Goal: Task Accomplishment & Management: Manage account settings

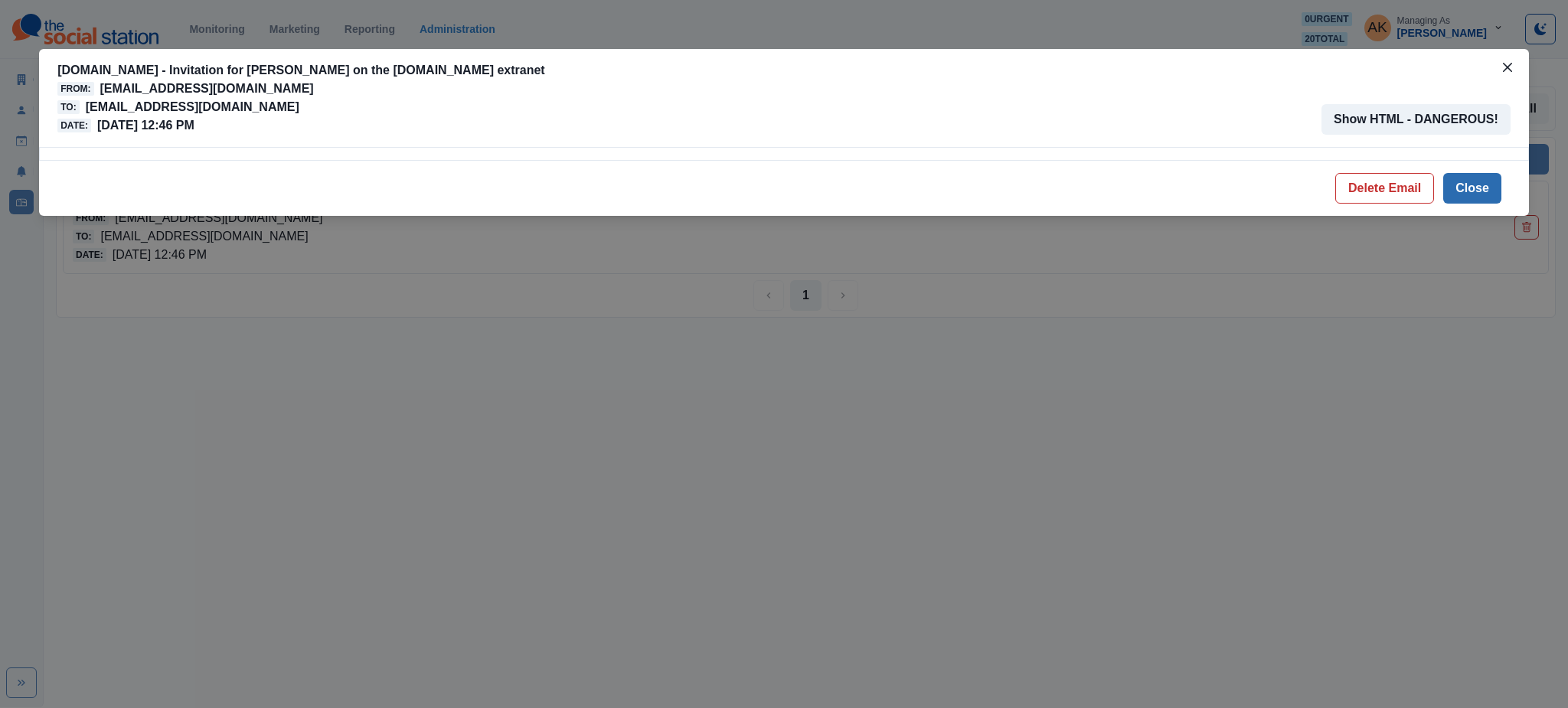
click at [1465, 187] on button "Close" at bounding box center [1472, 188] width 58 height 30
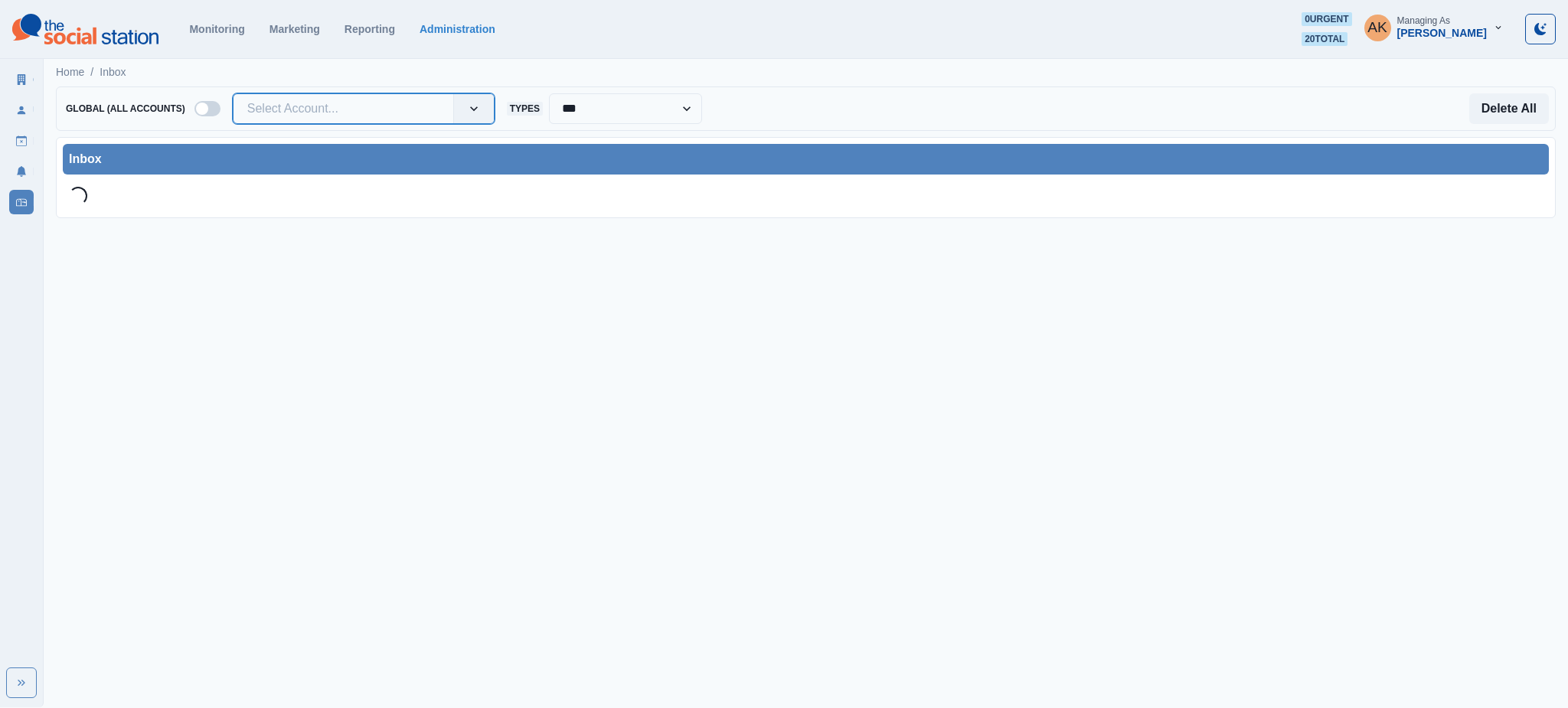
click at [328, 115] on div at bounding box center [343, 109] width 192 height 22
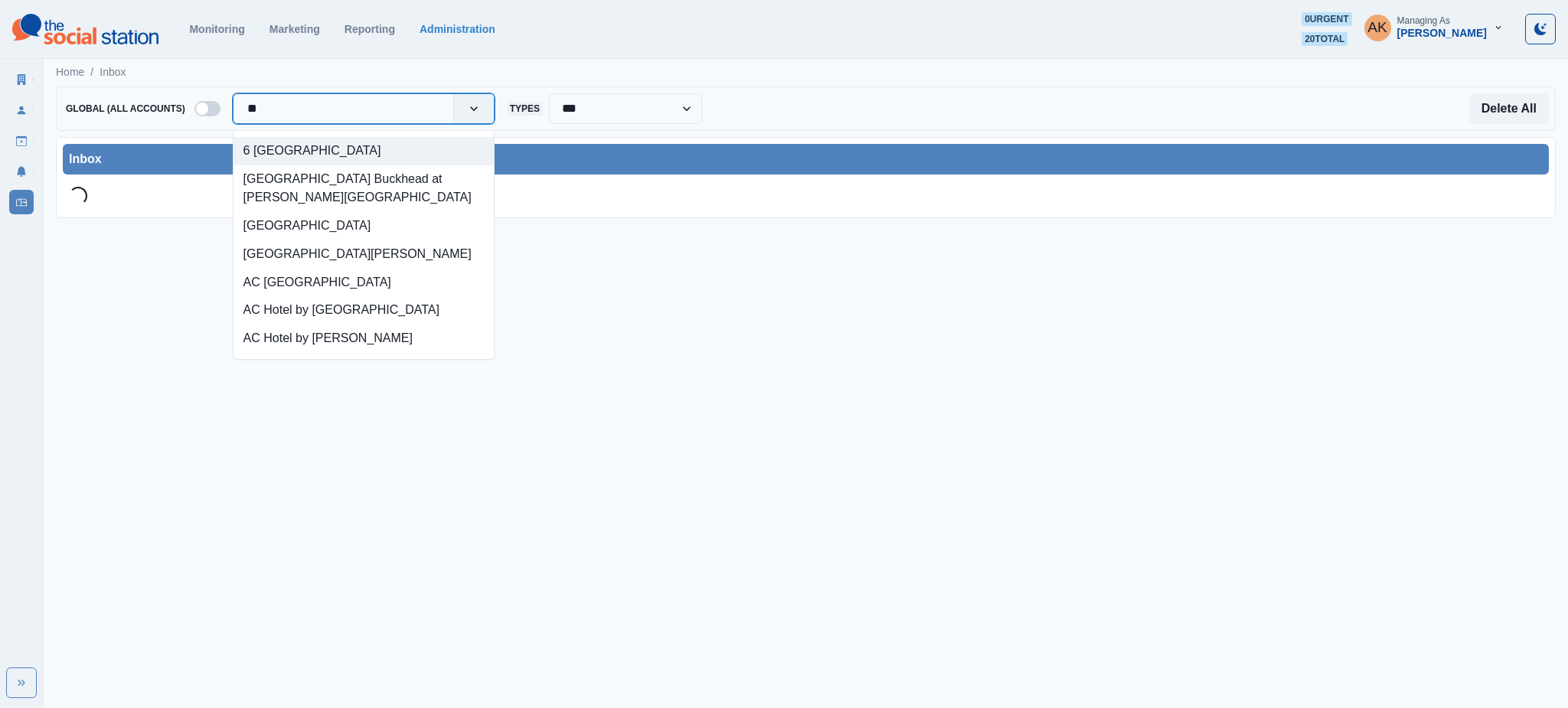
type input "***"
click at [276, 140] on div "Bottega [GEOGRAPHIC_DATA]" at bounding box center [364, 151] width 261 height 28
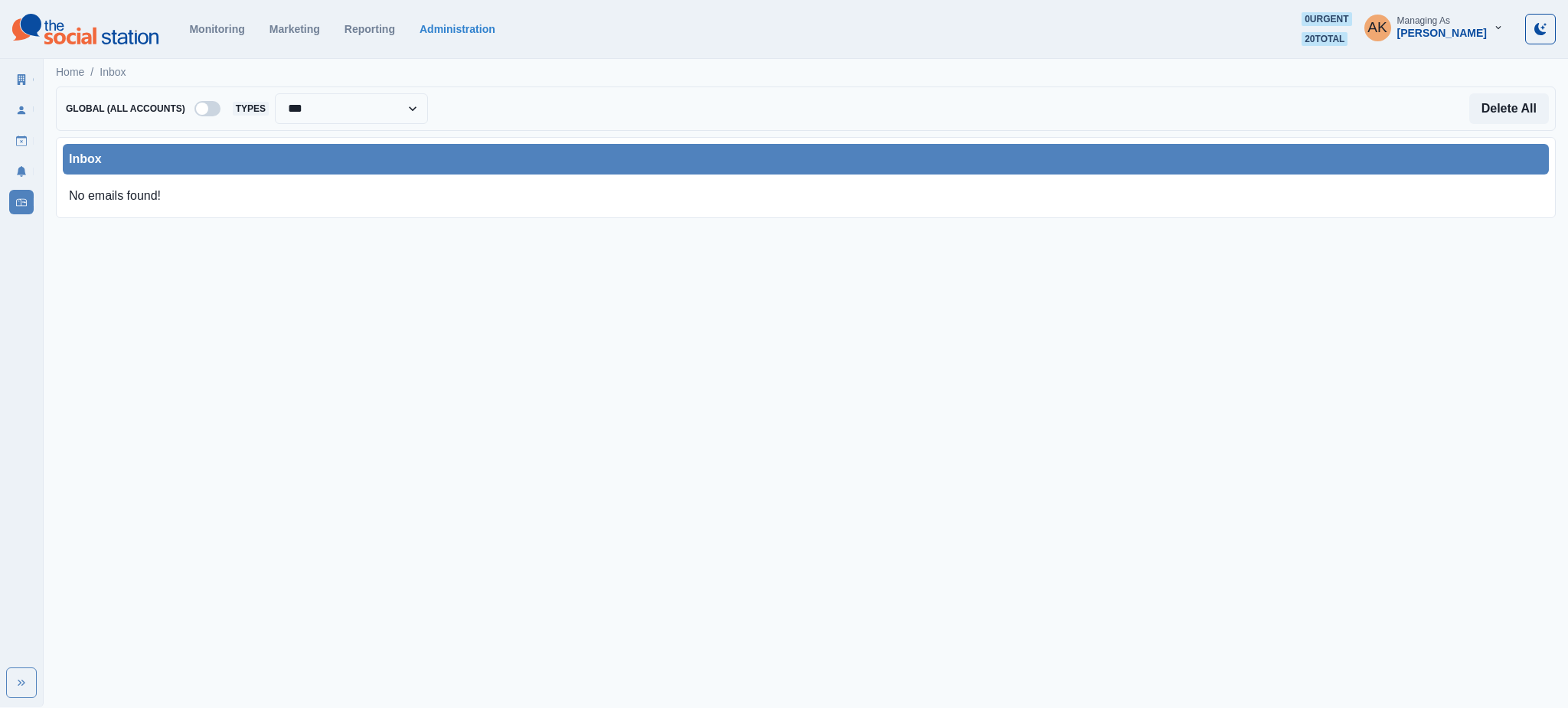
click at [207, 105] on span at bounding box center [202, 109] width 12 height 12
click at [211, 110] on span at bounding box center [213, 109] width 12 height 12
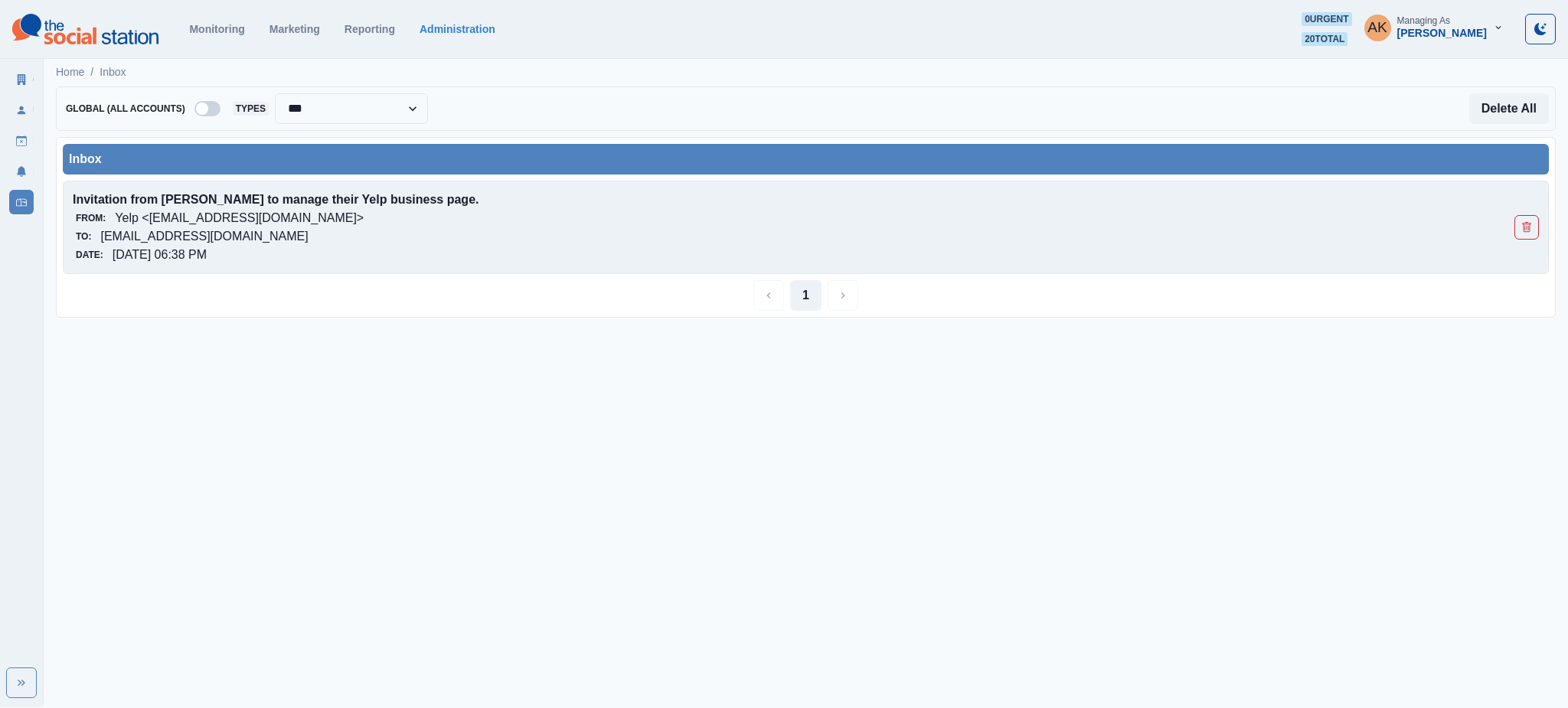
click at [268, 212] on div "From: Yelp <no-reply@yelp.com>" at bounding box center [658, 217] width 1173 height 18
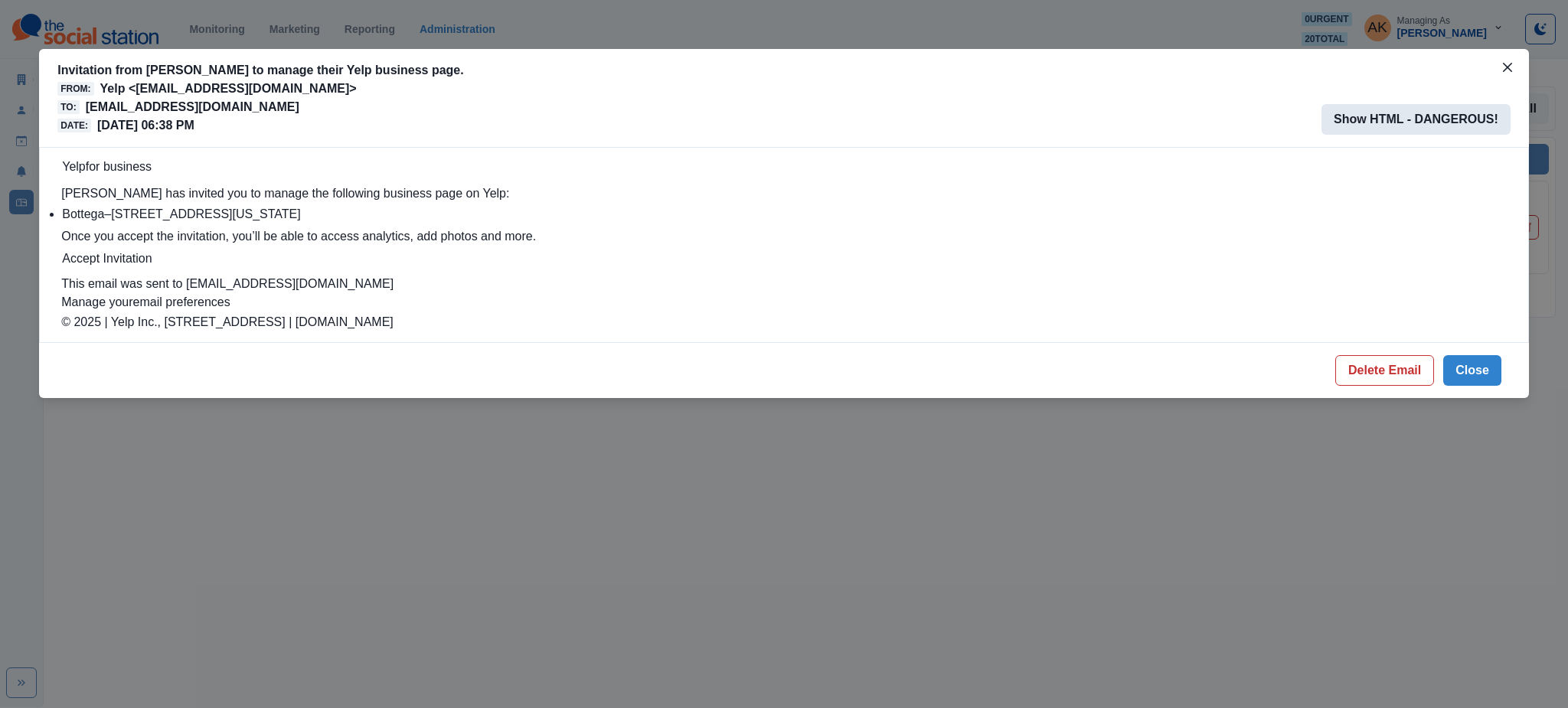
click at [1380, 127] on button "Show HTML - DANGEROUS!" at bounding box center [1416, 119] width 189 height 30
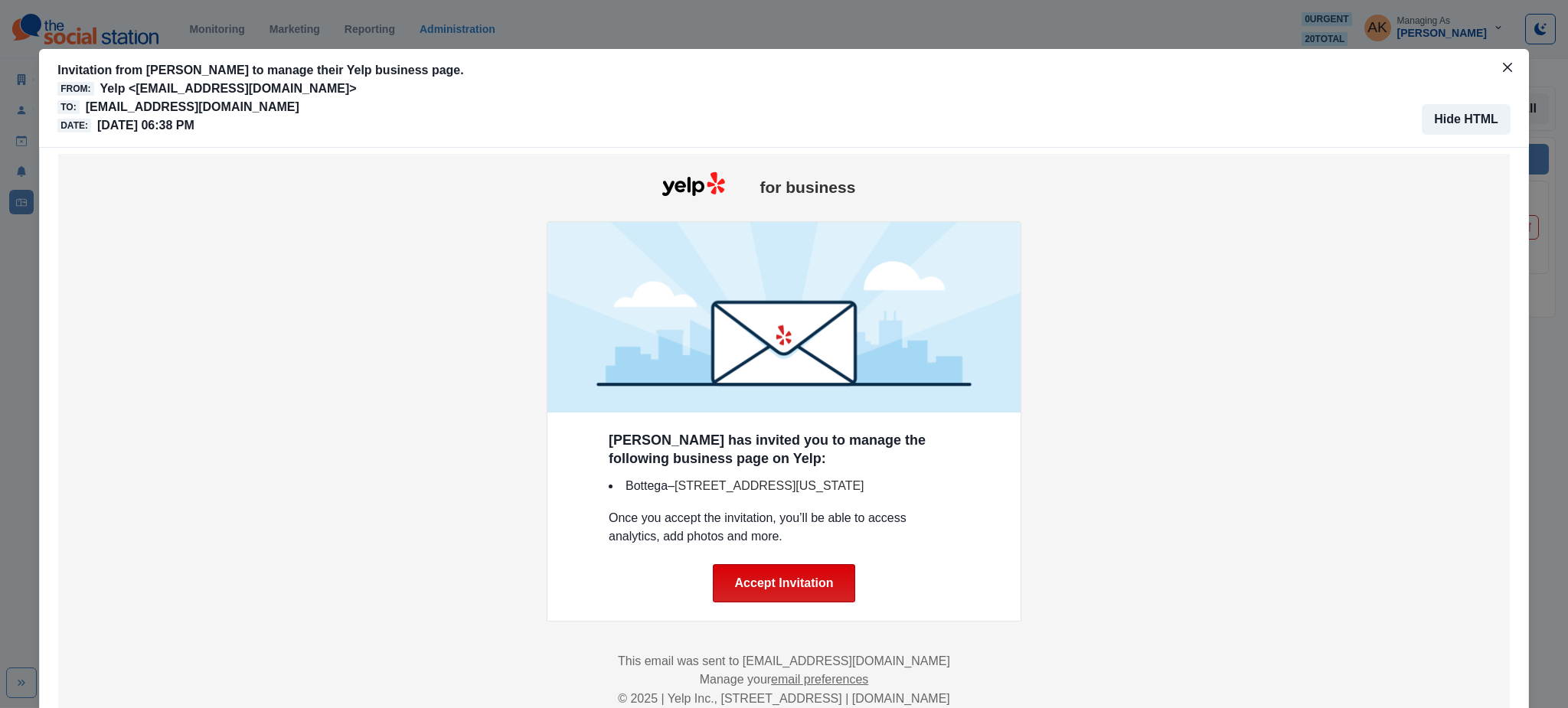
click at [790, 591] on link "Accept Invitation" at bounding box center [784, 583] width 143 height 38
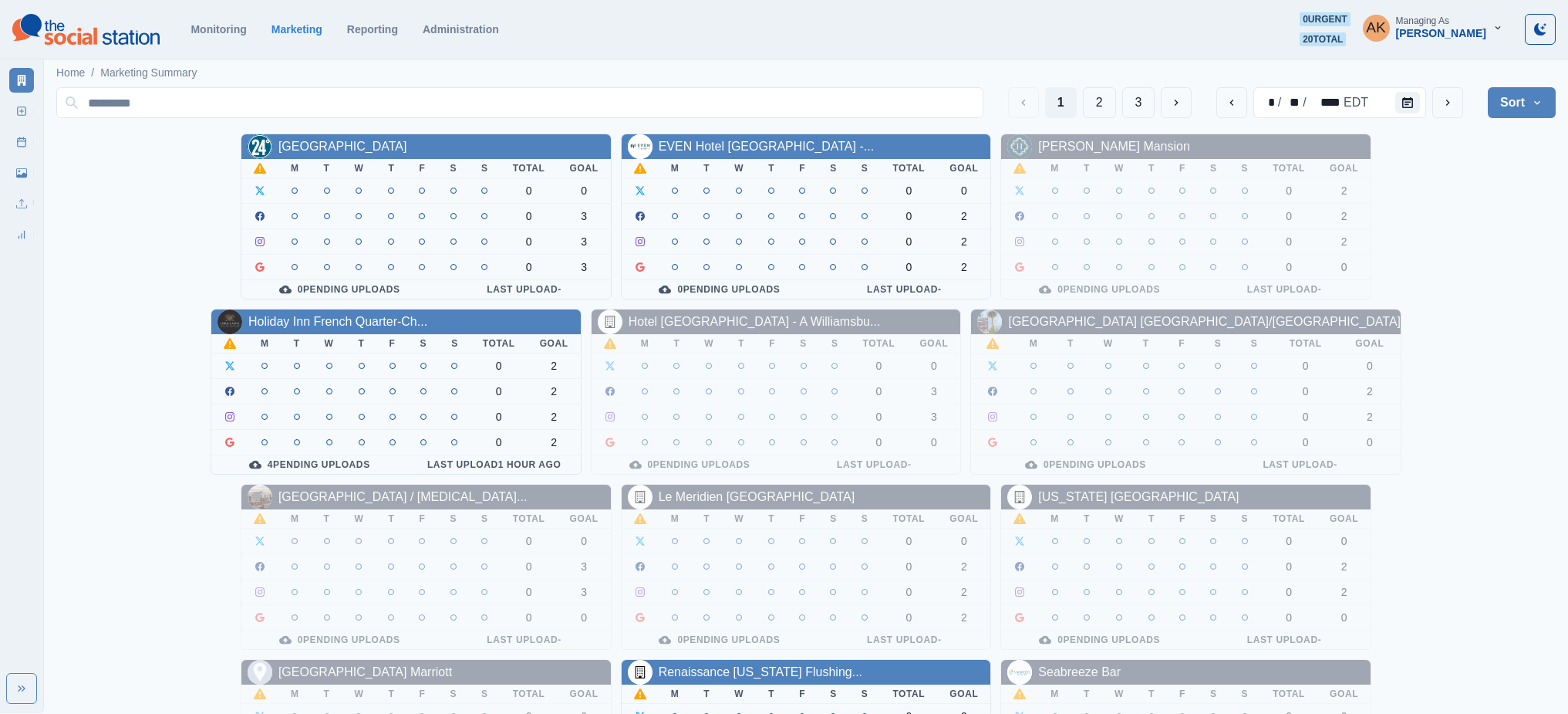
click at [482, 37] on div "Monitoring Marketing Reporting Administration 0 urgent 20 total AK Managing As …" at bounding box center [784, 29] width 1544 height 34
click at [480, 31] on link "Administration" at bounding box center [461, 30] width 76 height 12
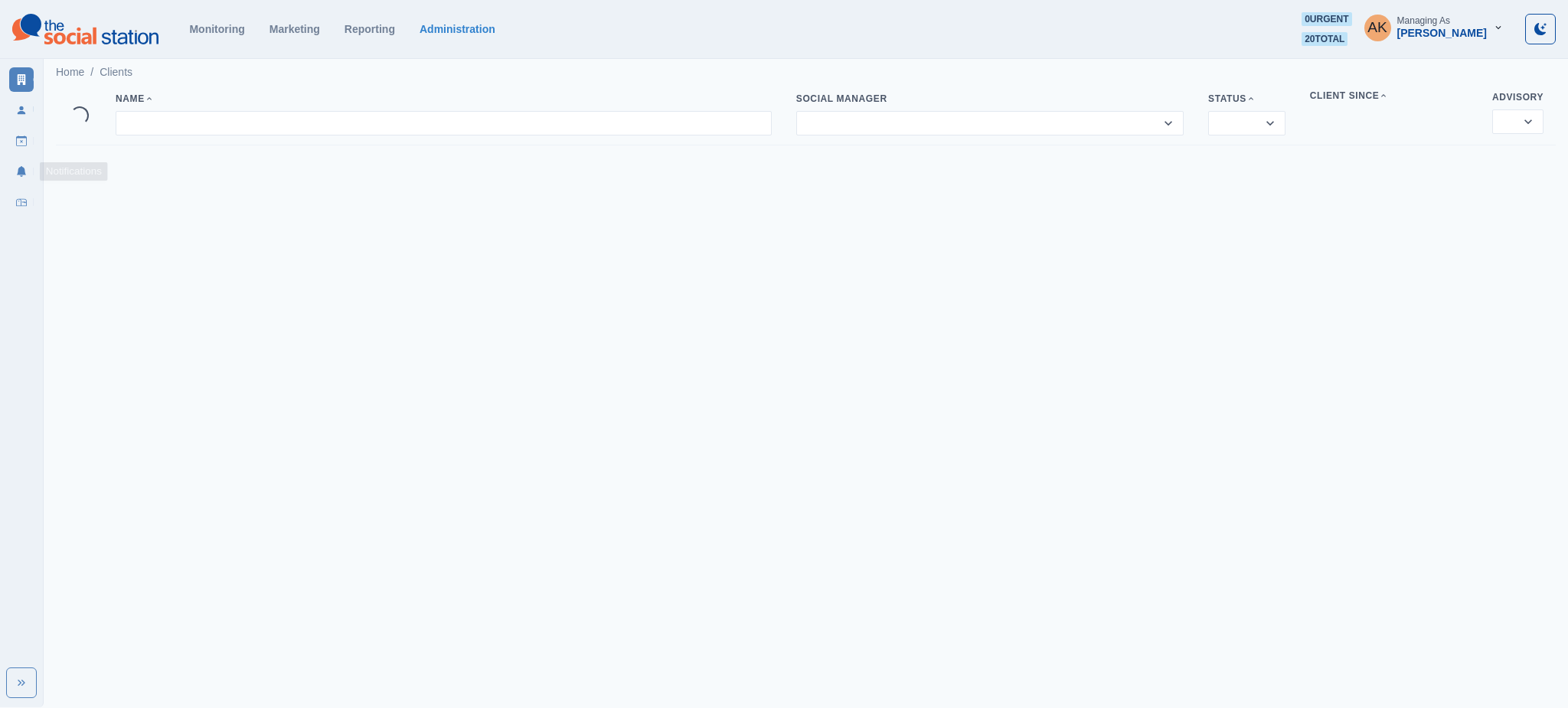
click at [30, 204] on link "Inbox" at bounding box center [22, 202] width 24 height 24
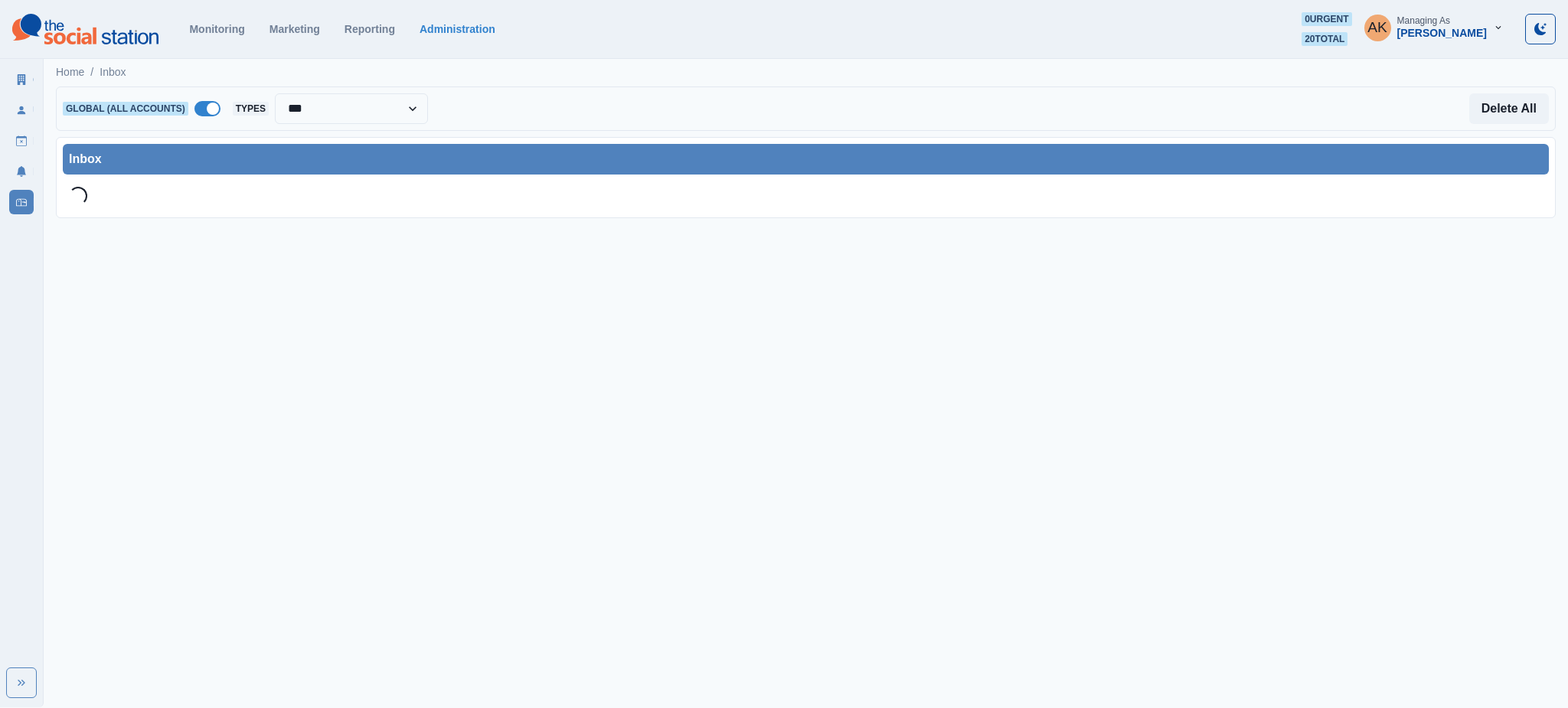
click at [207, 112] on span at bounding box center [207, 109] width 26 height 16
click at [265, 108] on div at bounding box center [343, 109] width 192 height 22
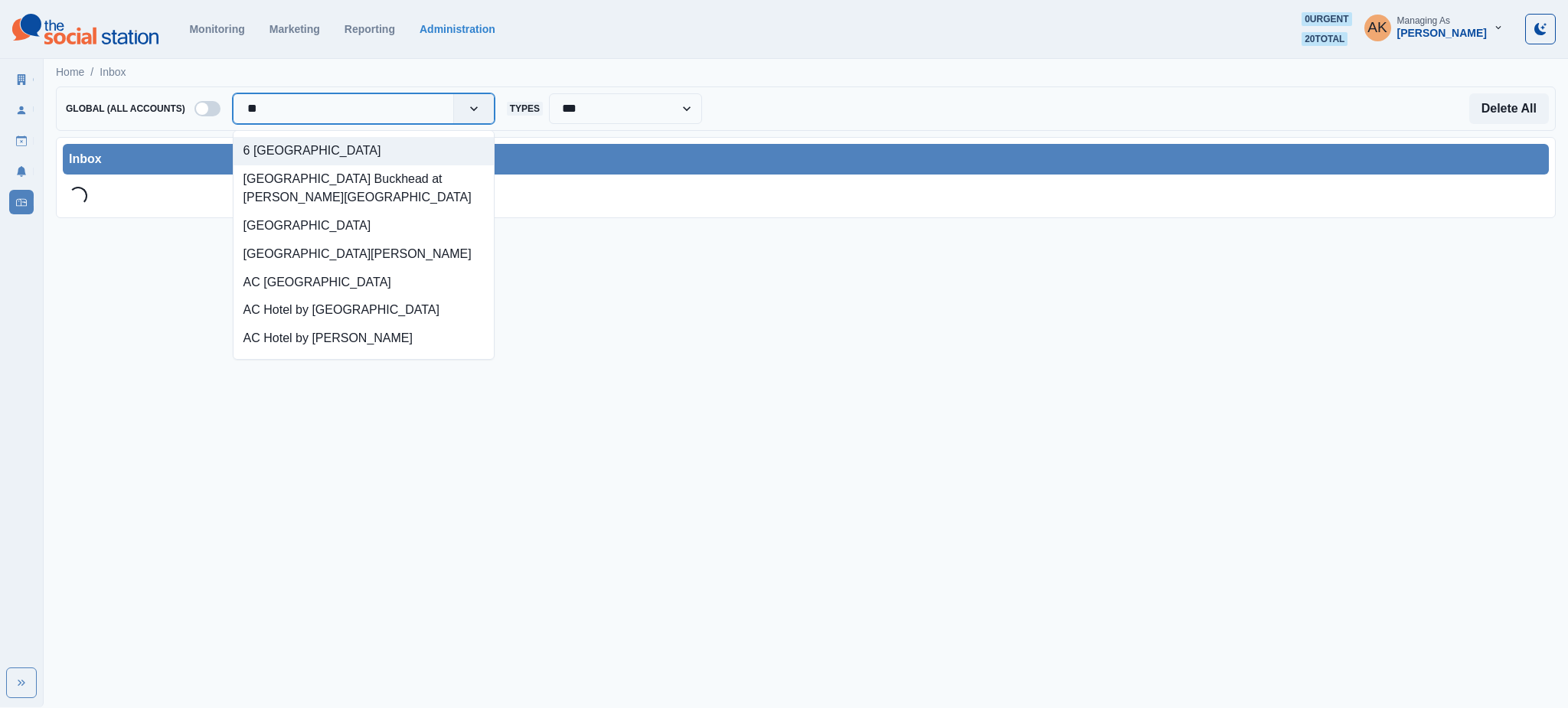
type input "***"
click at [306, 144] on div "Bottega Napa Valley" at bounding box center [364, 151] width 261 height 28
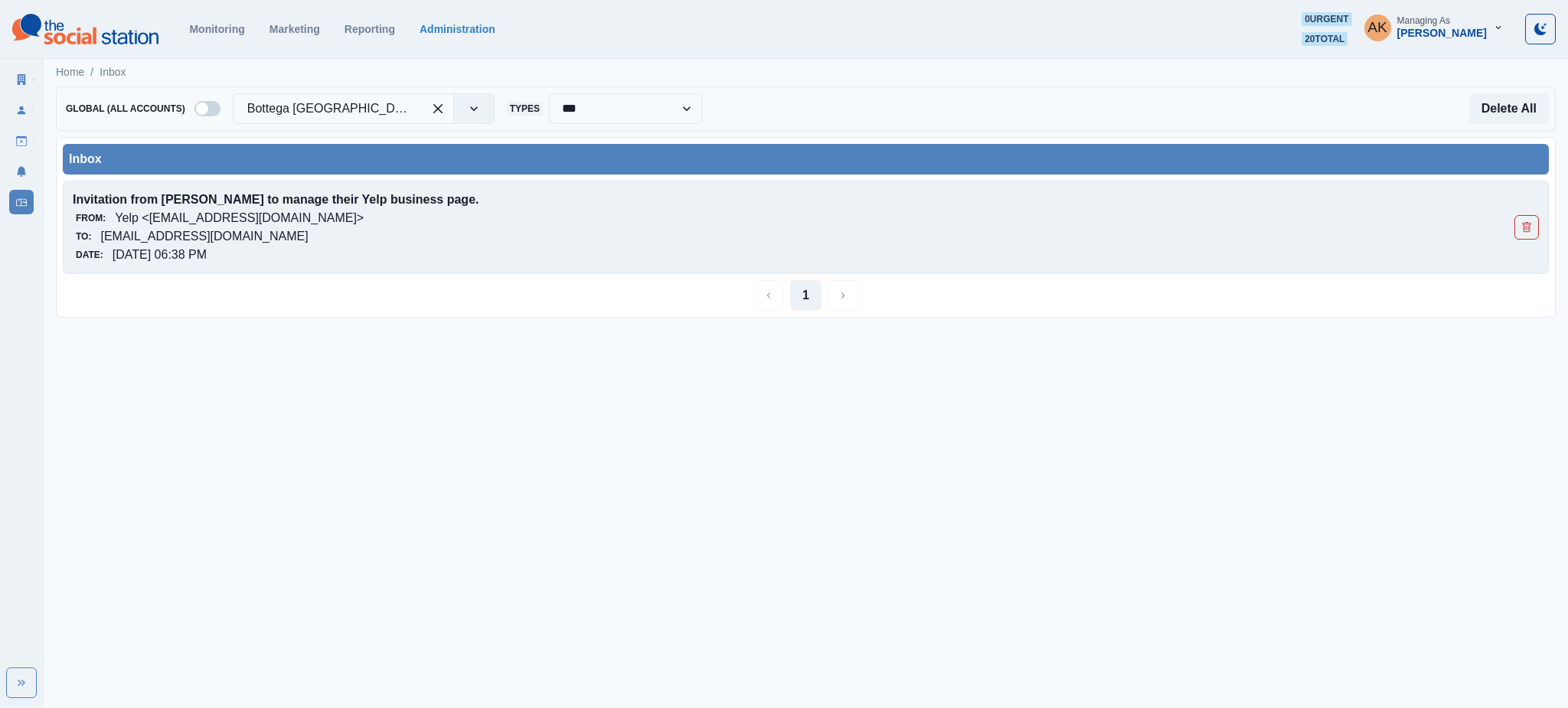
click at [316, 212] on div "From: Yelp <no-reply@yelp.com>" at bounding box center [658, 217] width 1173 height 18
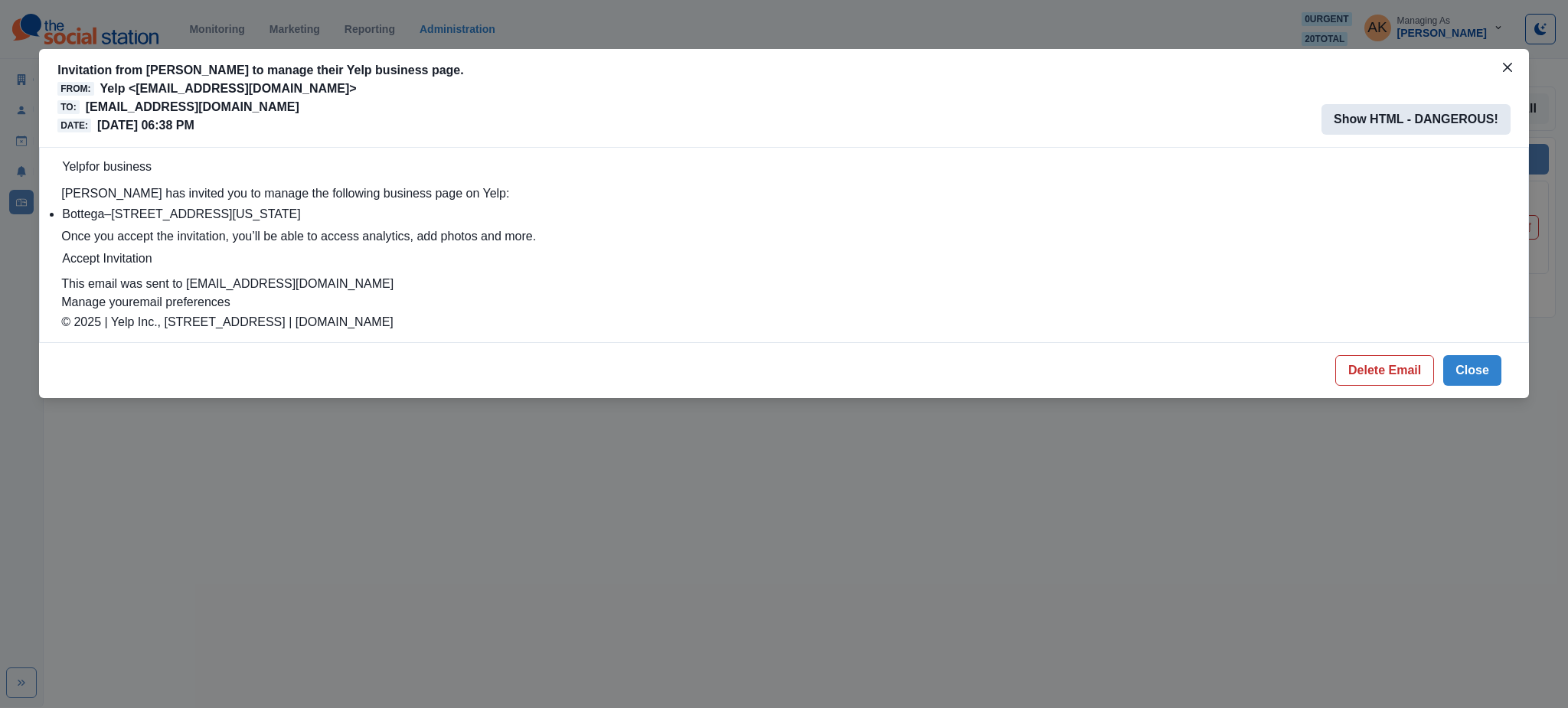
click at [1407, 122] on button "Show HTML - DANGEROUS!" at bounding box center [1416, 119] width 189 height 30
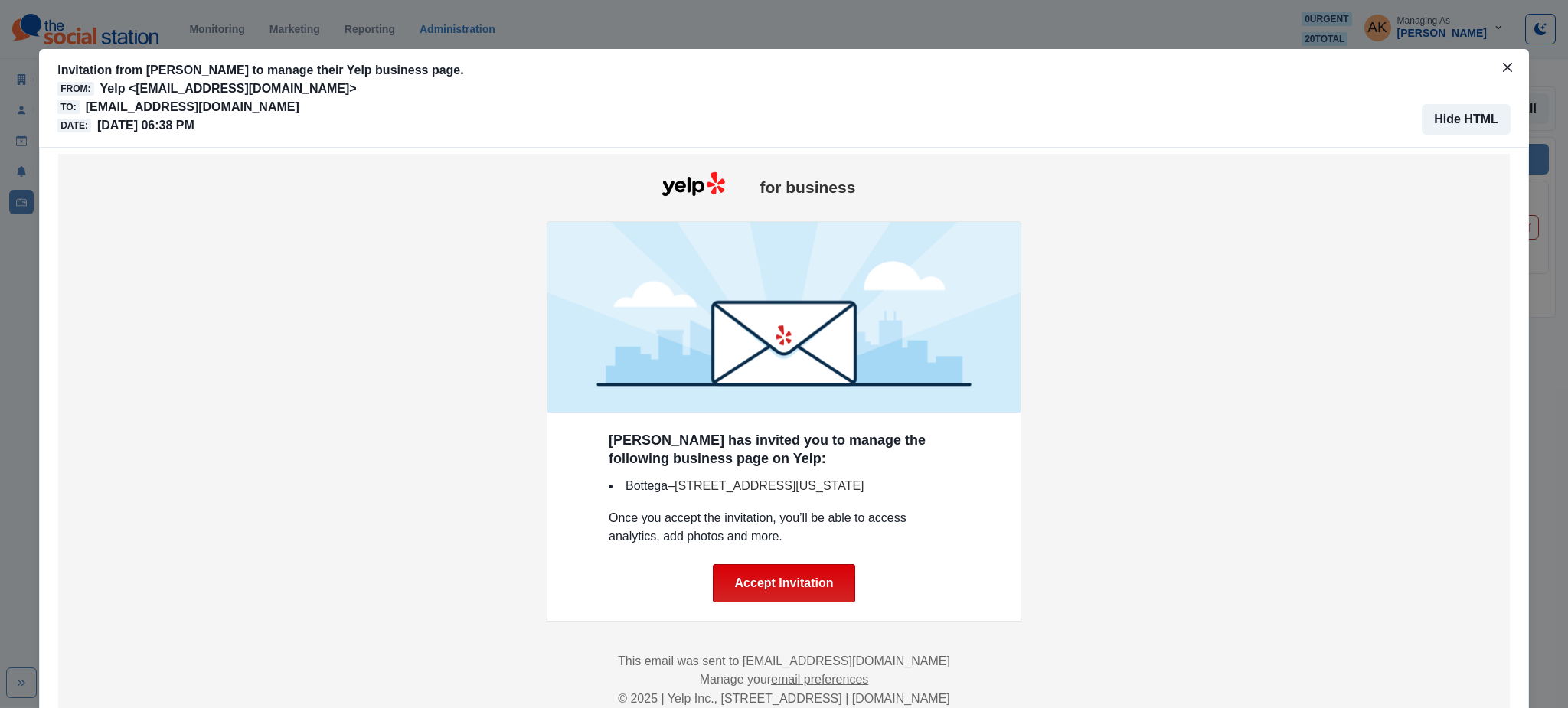
click at [801, 581] on link "Accept Invitation" at bounding box center [784, 583] width 143 height 38
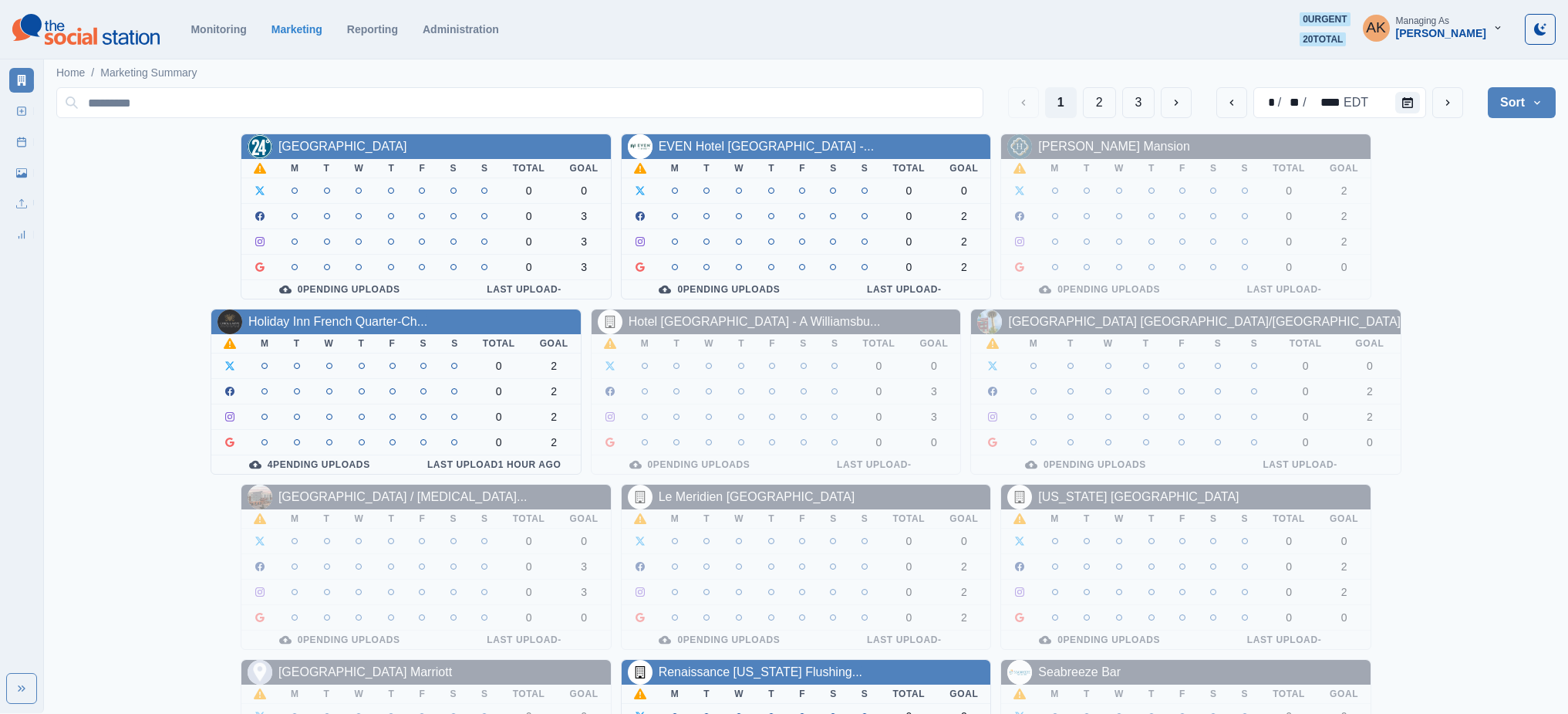
click at [471, 36] on div "Monitoring Marketing Reporting Administration 0 urgent 20 total AK Managing As …" at bounding box center [784, 29] width 1544 height 34
click at [469, 26] on link "Administration" at bounding box center [461, 30] width 76 height 12
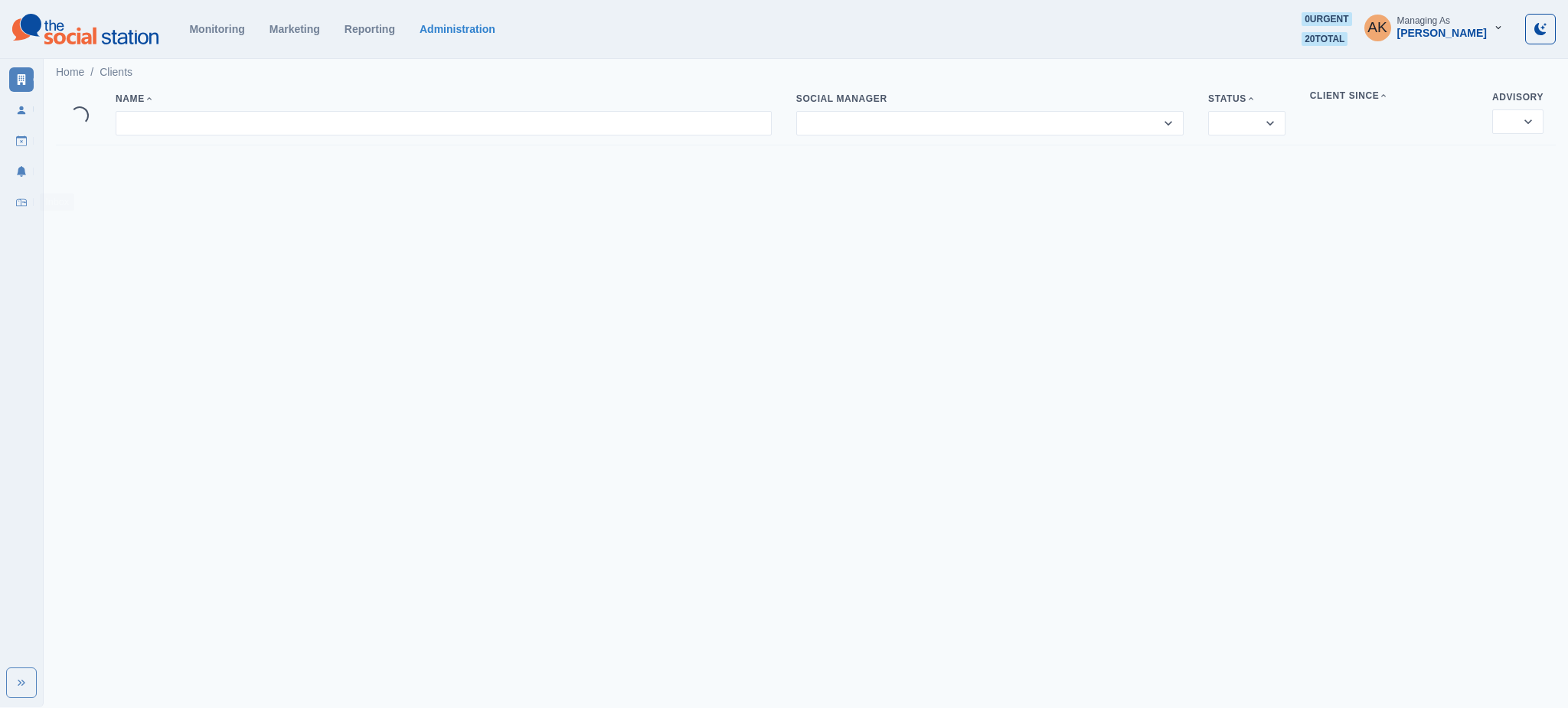
click at [24, 194] on link "Inbox" at bounding box center [22, 202] width 24 height 24
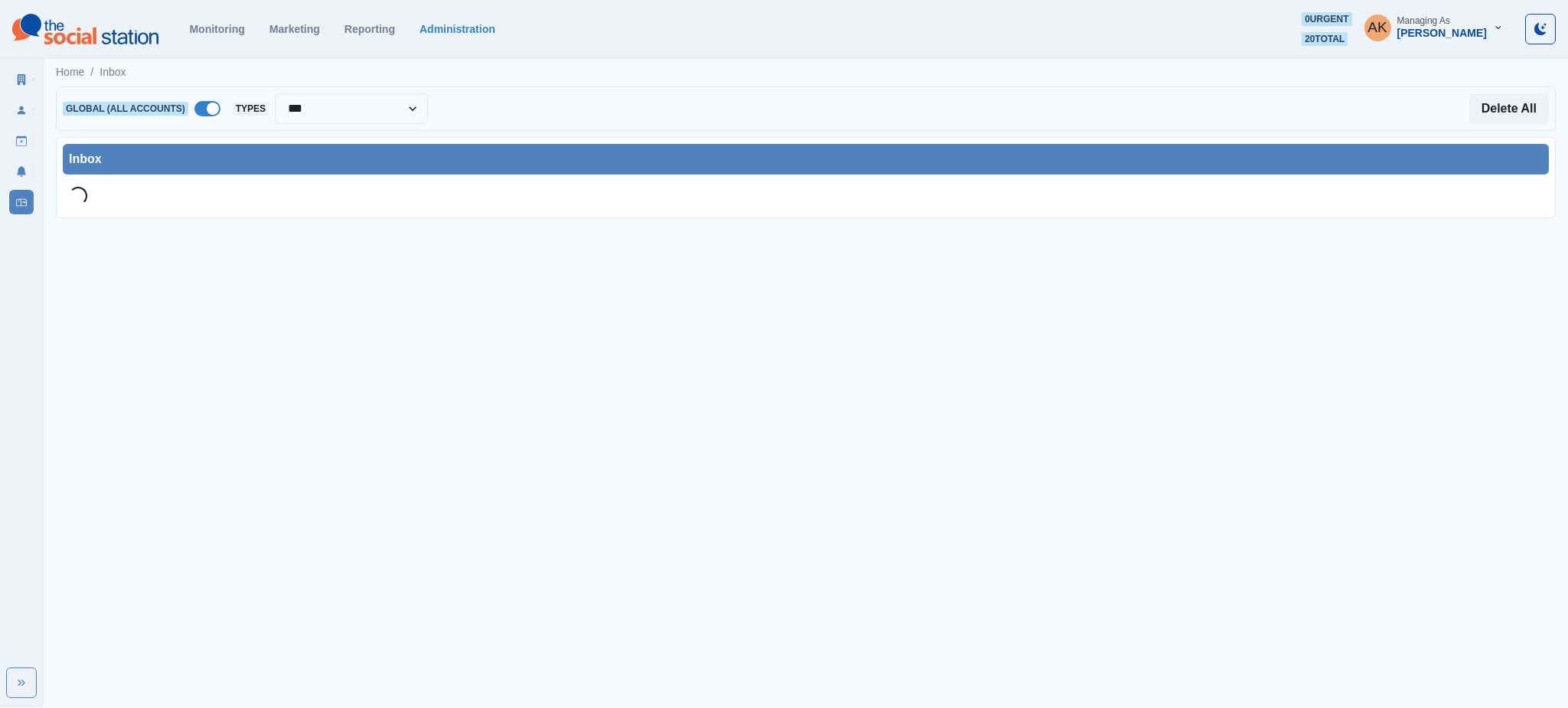
click at [202, 103] on span at bounding box center [207, 109] width 26 height 16
click at [212, 230] on html "**********" at bounding box center [784, 115] width 1568 height 230
click at [284, 100] on div at bounding box center [343, 109] width 192 height 22
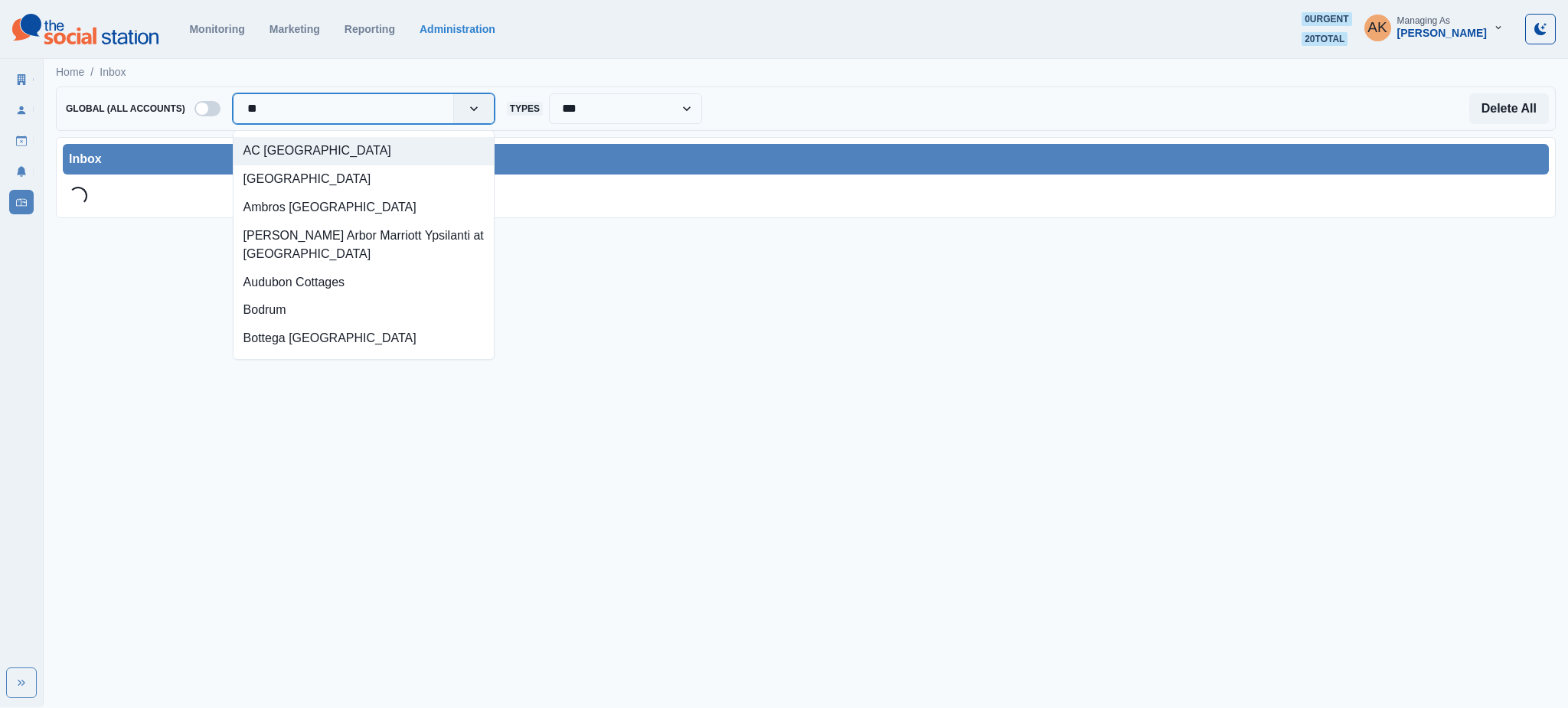
type input "***"
click at [268, 139] on div "Bottega [GEOGRAPHIC_DATA]" at bounding box center [364, 151] width 261 height 28
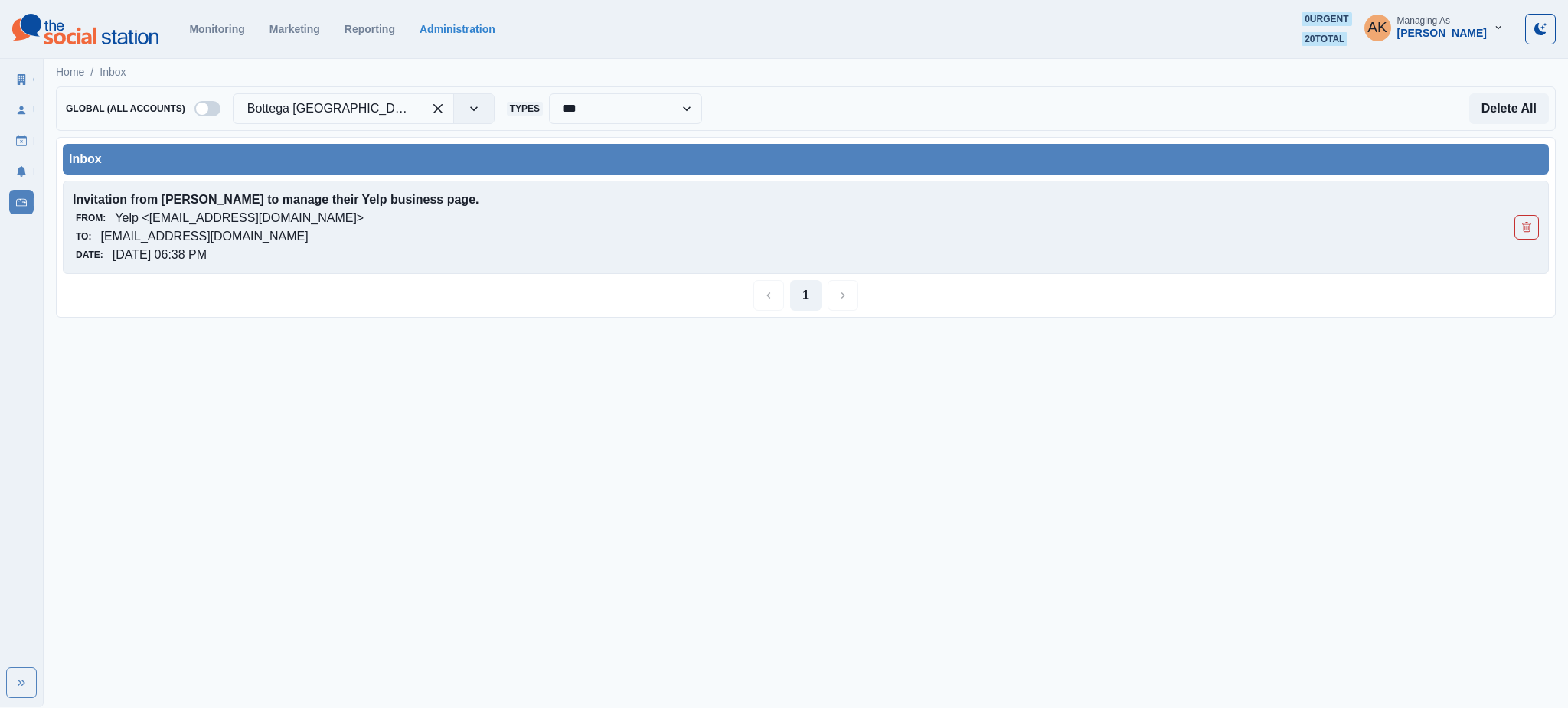
click at [267, 236] on p "[EMAIL_ADDRESS][DOMAIN_NAME]" at bounding box center [204, 236] width 207 height 18
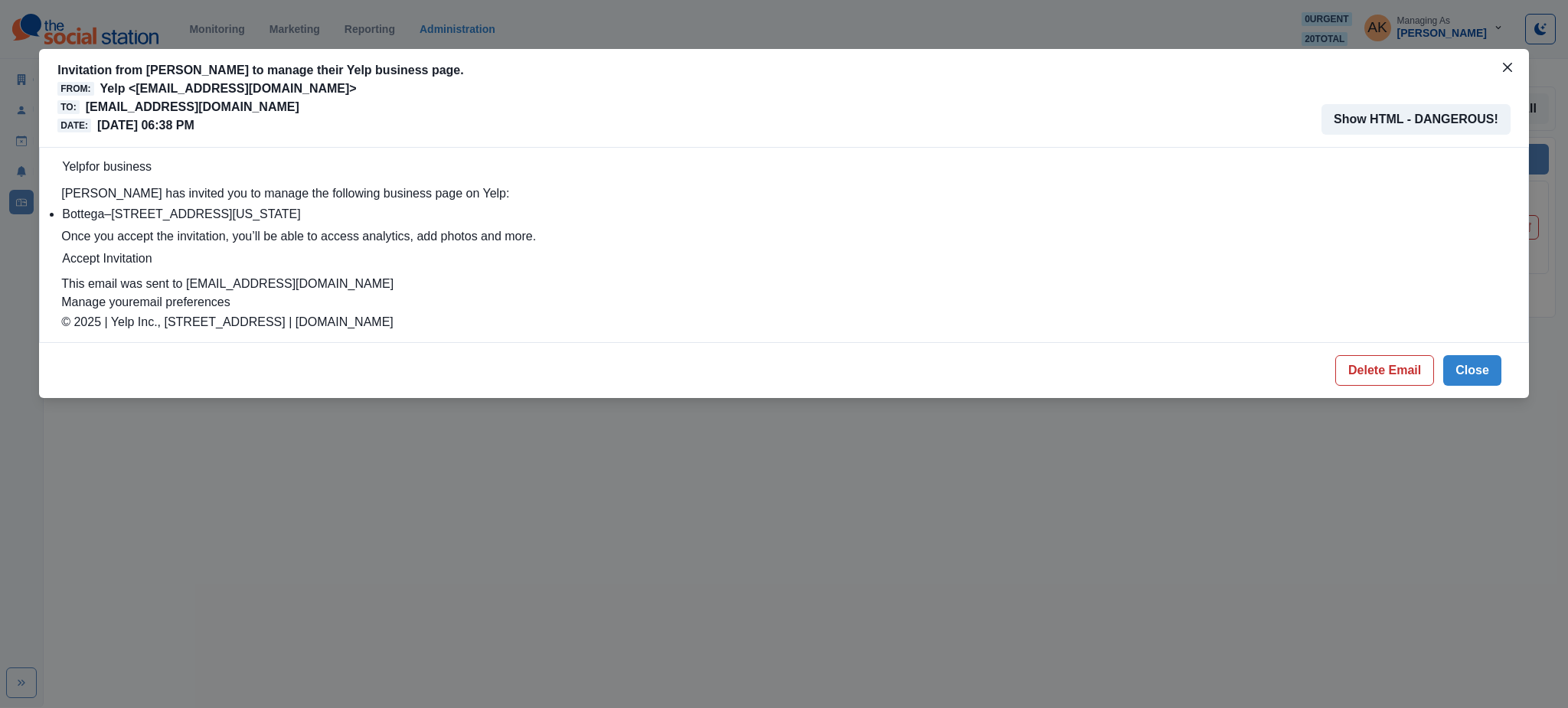
drag, startPoint x: 373, startPoint y: 111, endPoint x: 90, endPoint y: 113, distance: 283.0
click at [90, 113] on div "To: botteganapavalley@properties.thesocialstation.com" at bounding box center [261, 107] width 406 height 18
copy p "[EMAIL_ADDRESS][DOMAIN_NAME]"
click at [1501, 72] on button "Close" at bounding box center [1508, 67] width 24 height 24
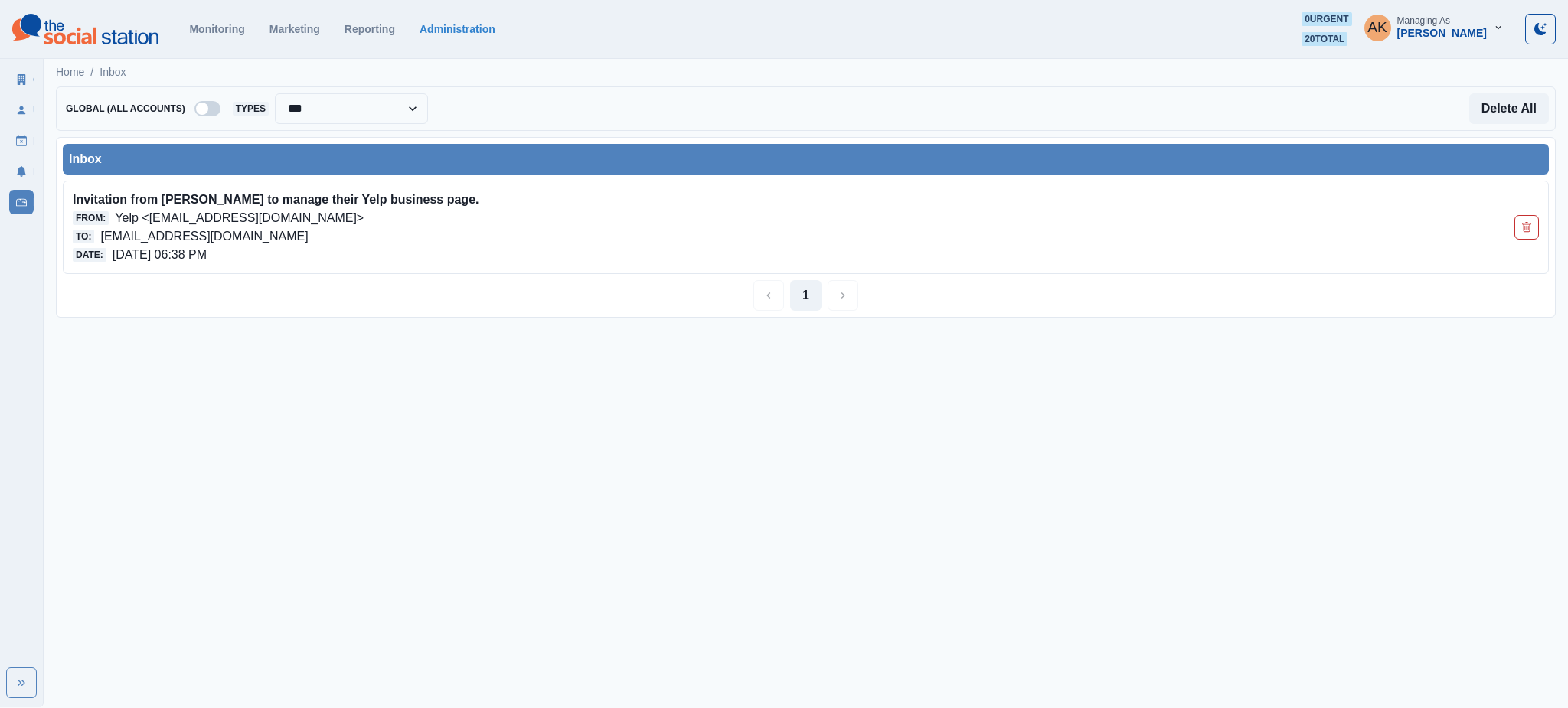
click at [217, 111] on span at bounding box center [207, 109] width 26 height 16
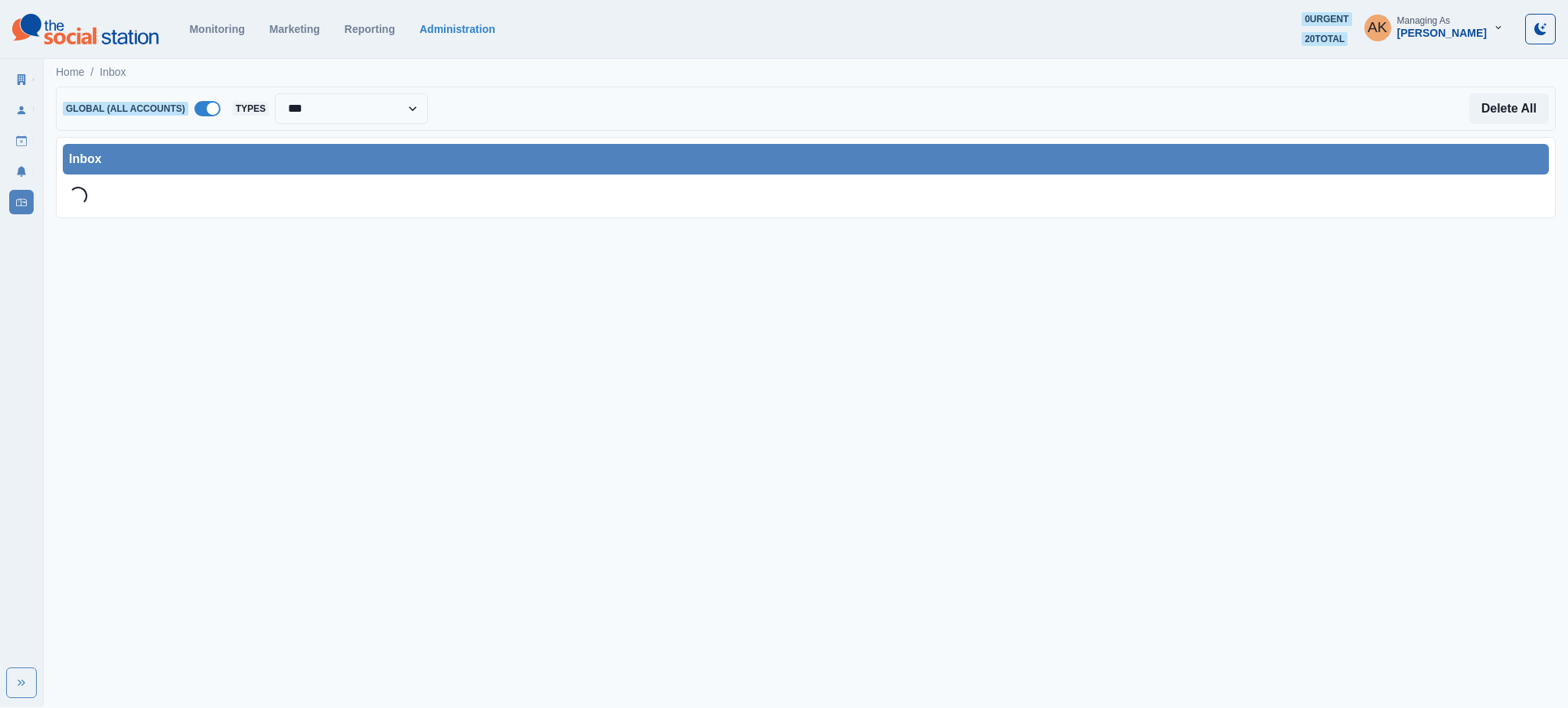
click at [205, 109] on span at bounding box center [207, 109] width 26 height 16
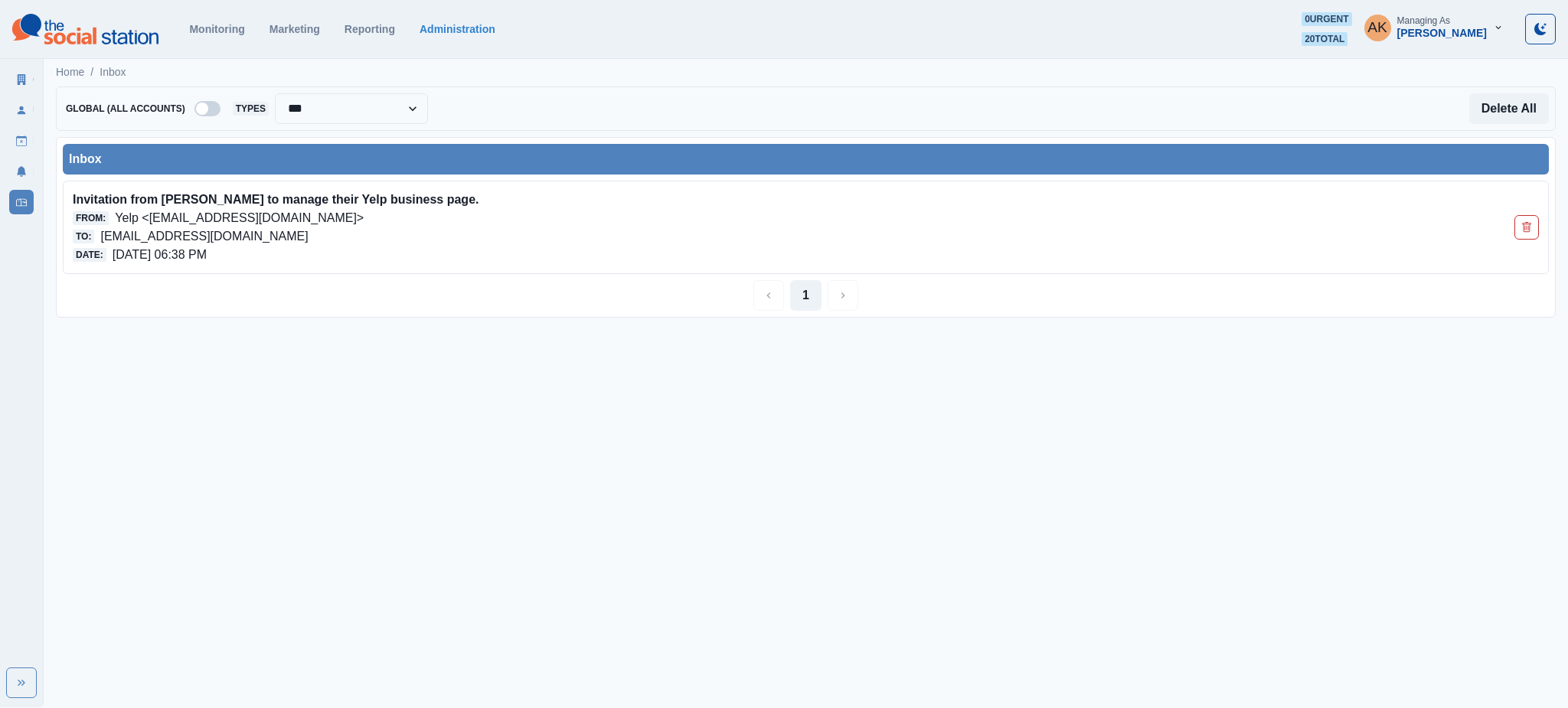
click at [216, 106] on span at bounding box center [207, 109] width 26 height 16
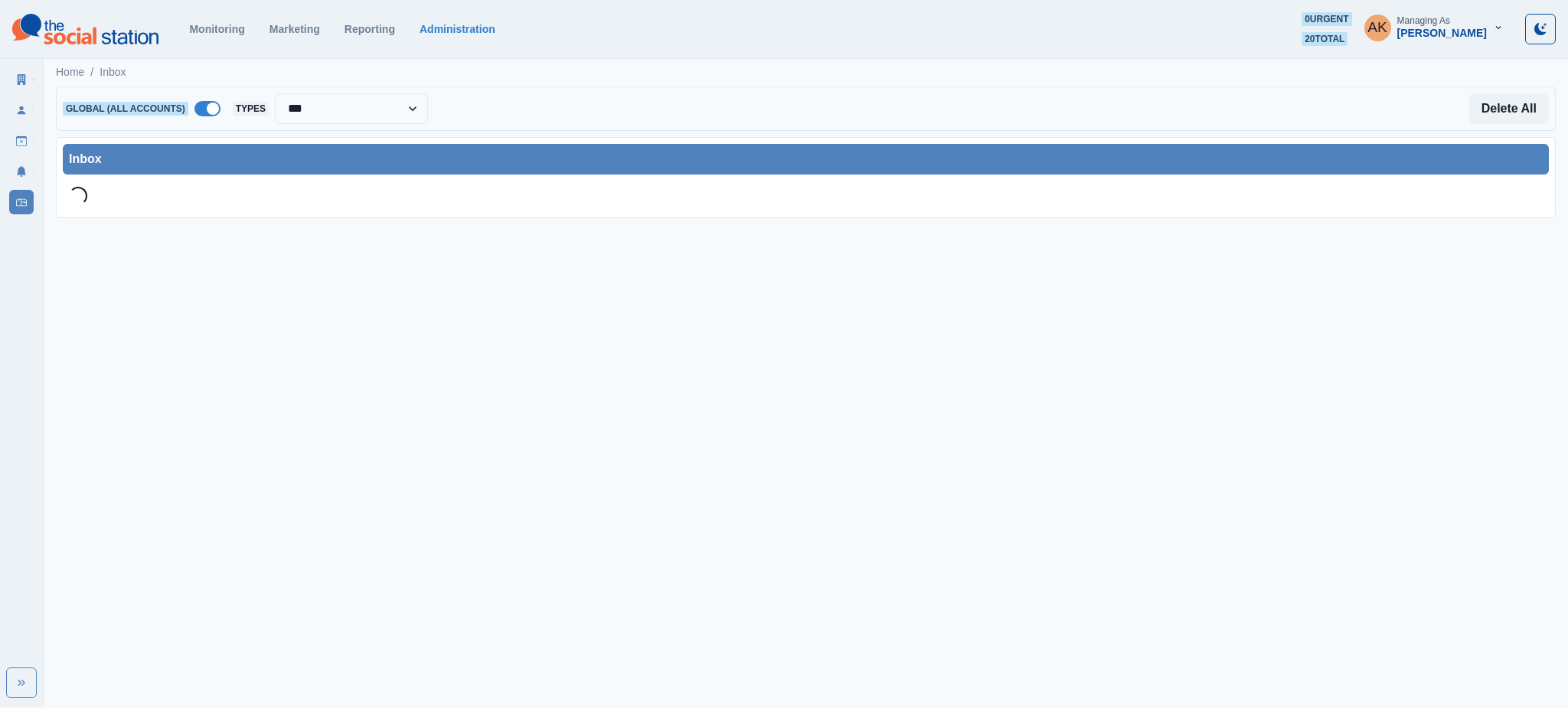
click at [210, 106] on span at bounding box center [213, 109] width 12 height 12
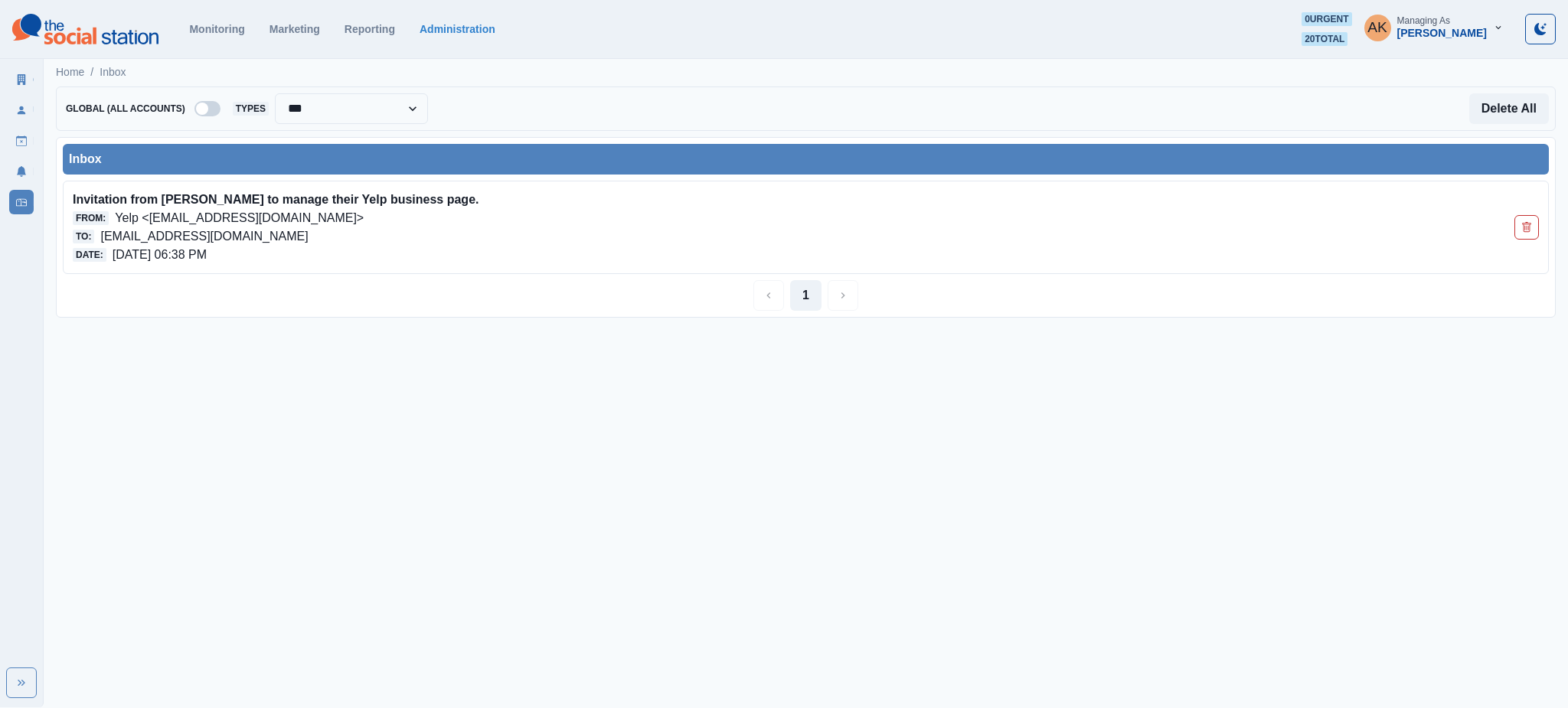
click at [530, 329] on html "**********" at bounding box center [784, 165] width 1568 height 329
click at [22, 80] on icon at bounding box center [22, 79] width 10 height 10
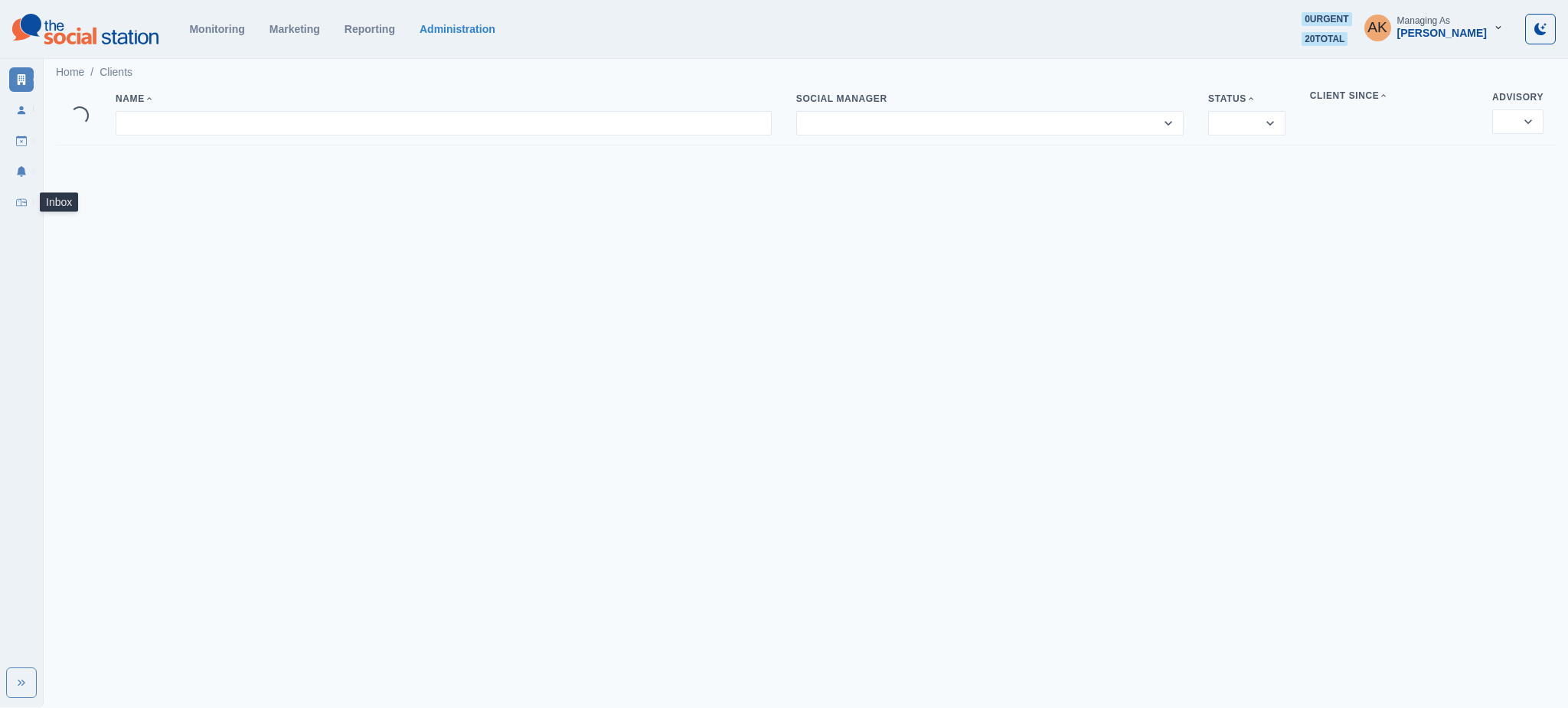
click at [22, 209] on link "Inbox" at bounding box center [22, 202] width 24 height 24
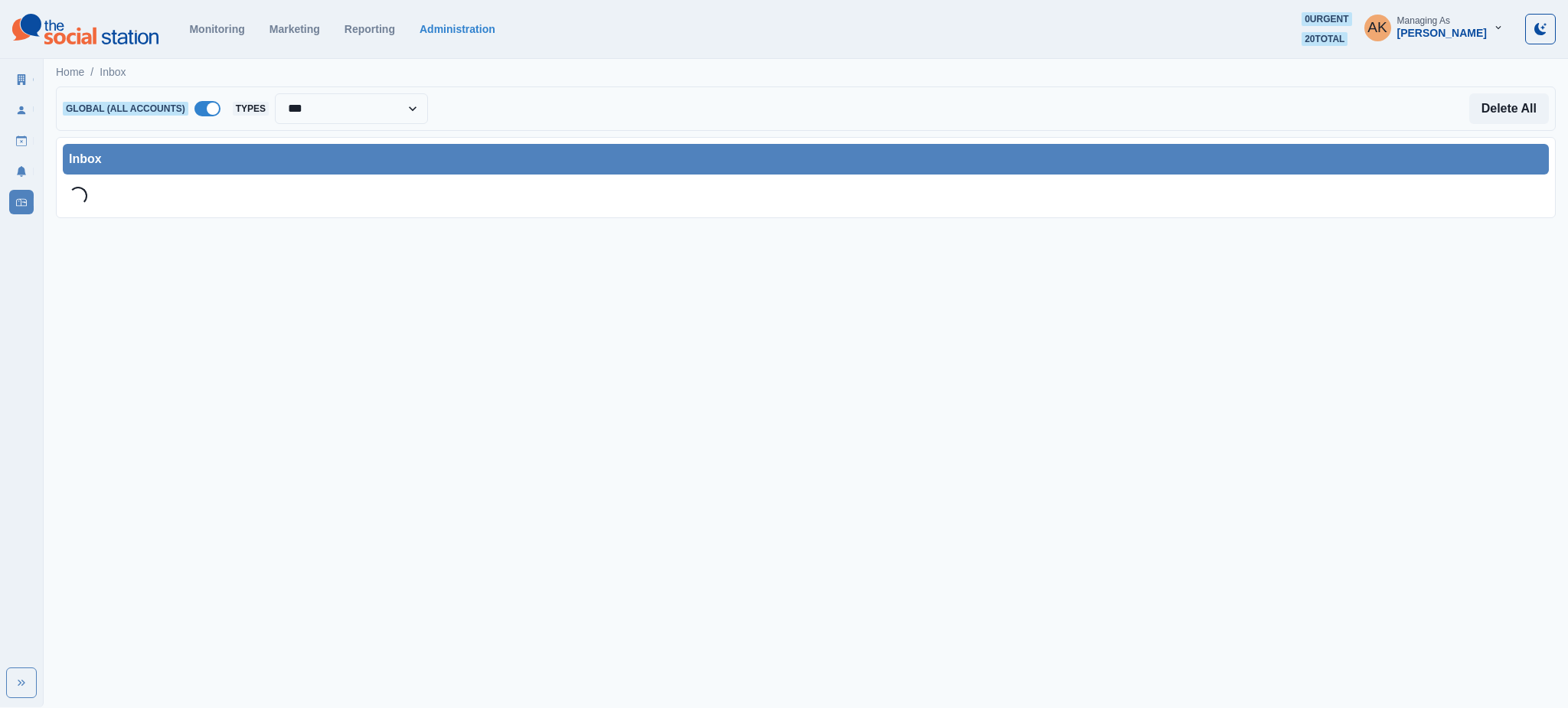
click at [221, 98] on div "**********" at bounding box center [806, 108] width 1500 height 44
click at [219, 108] on span at bounding box center [213, 109] width 12 height 12
click at [237, 230] on html "**********" at bounding box center [784, 115] width 1568 height 230
click at [277, 105] on div at bounding box center [343, 109] width 192 height 22
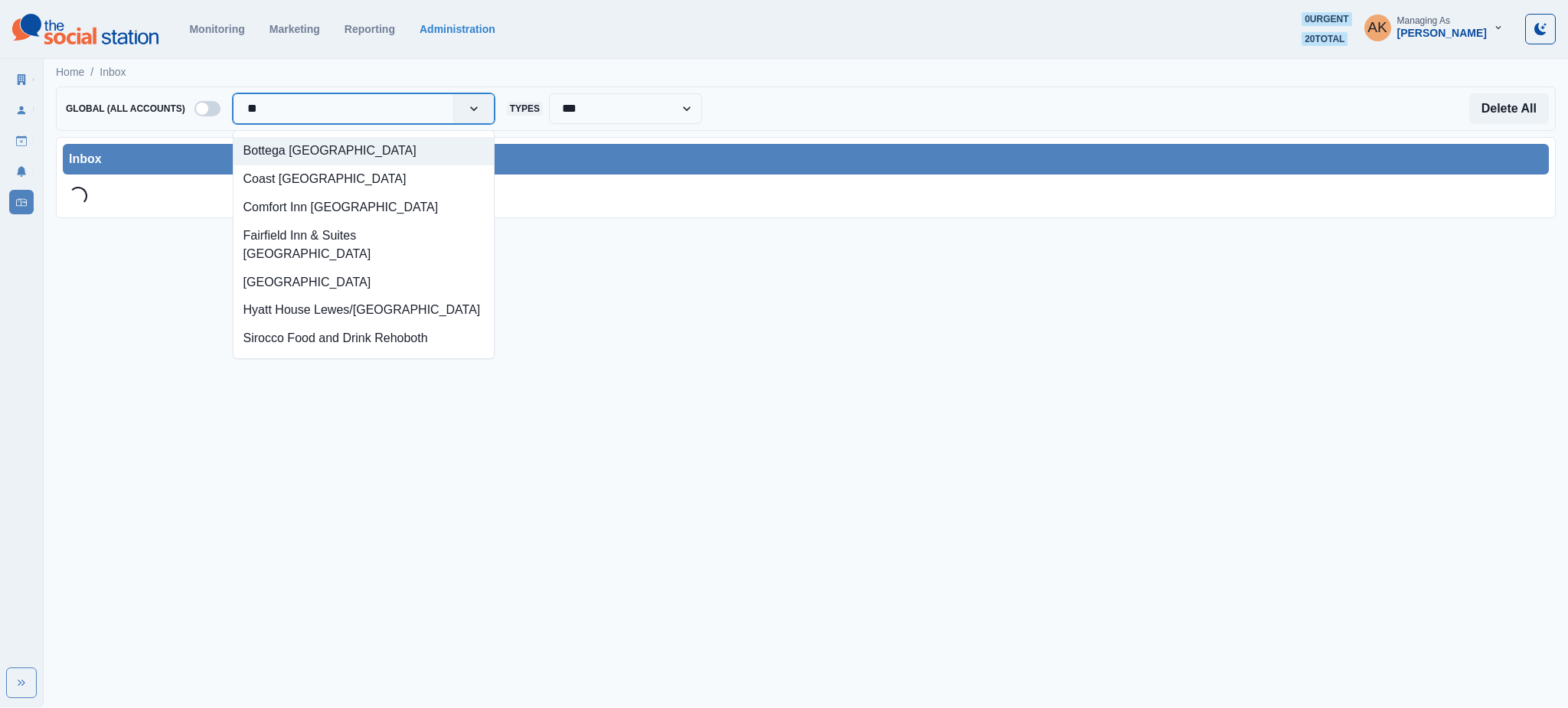
type input "***"
click at [311, 162] on div "Bottega [GEOGRAPHIC_DATA]" at bounding box center [364, 151] width 261 height 28
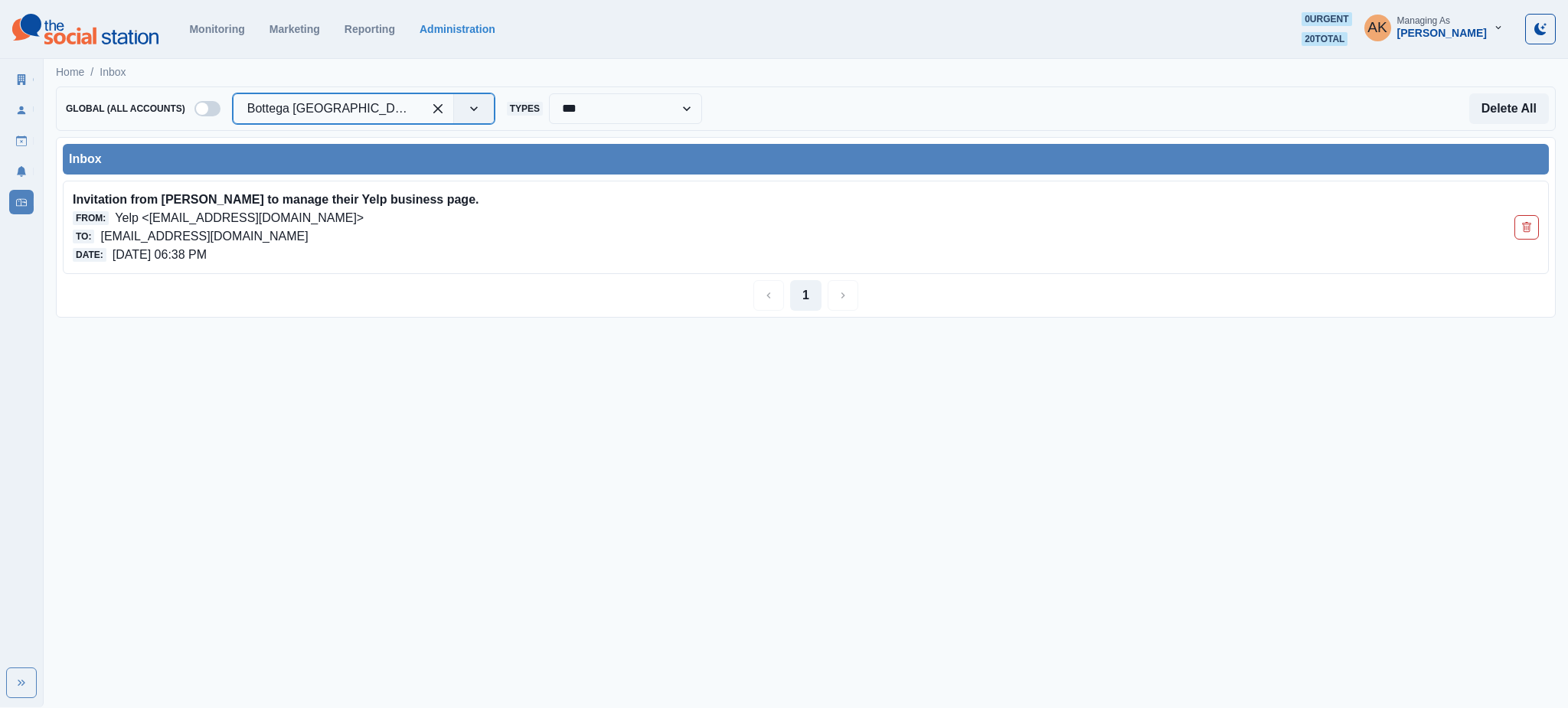
click at [271, 329] on html "**********" at bounding box center [784, 165] width 1568 height 329
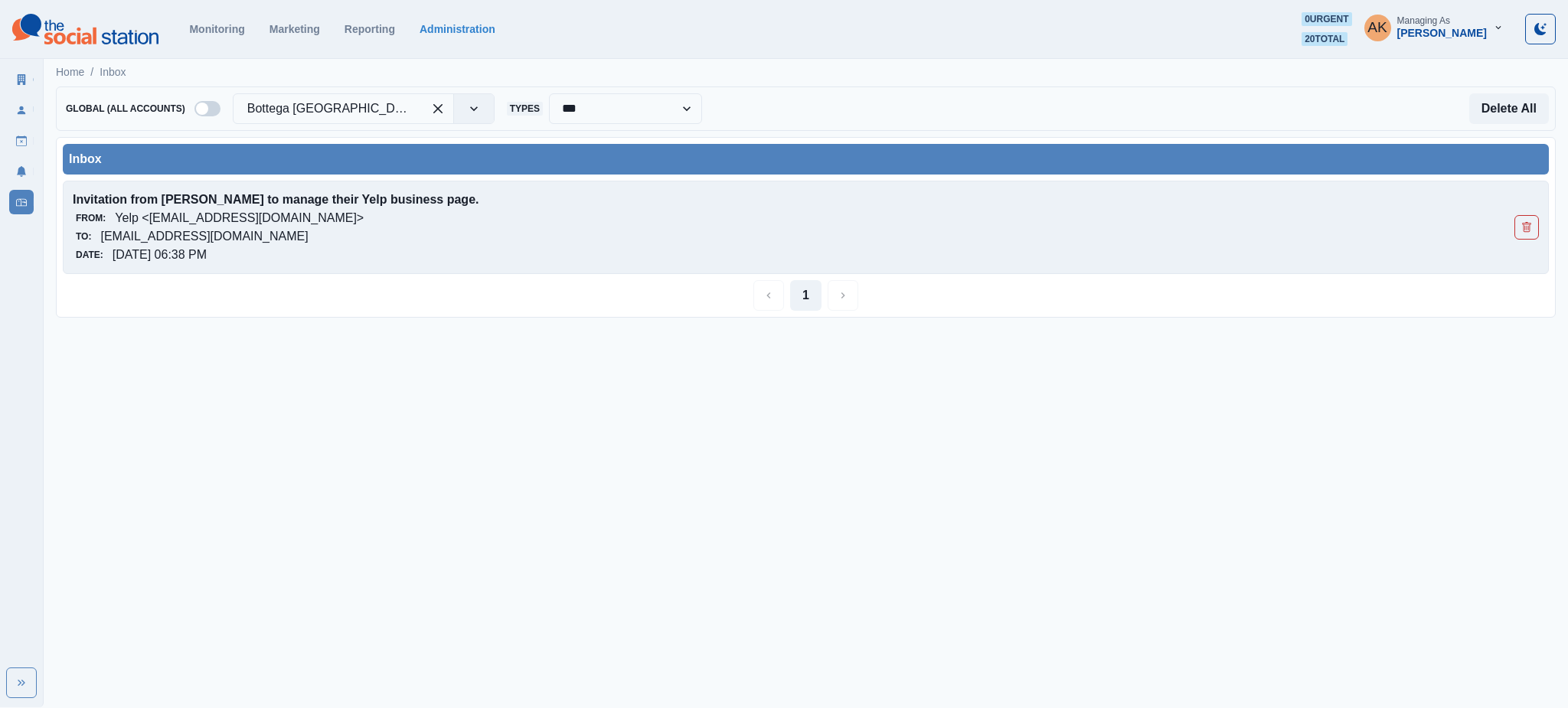
click at [482, 223] on div "From: Yelp <[EMAIL_ADDRESS][DOMAIN_NAME]>" at bounding box center [658, 217] width 1173 height 18
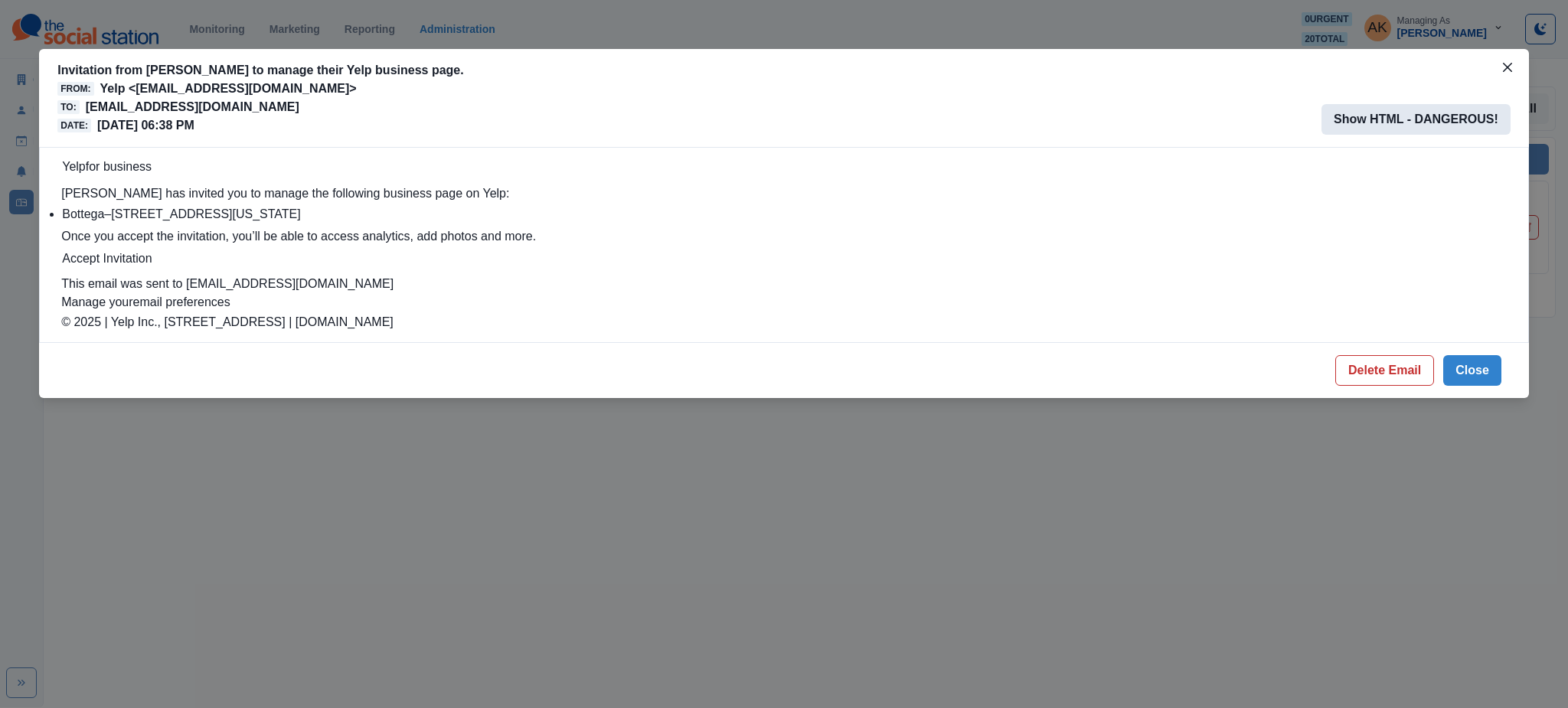
click at [1417, 118] on button "Show HTML - DANGEROUS!" at bounding box center [1416, 119] width 189 height 30
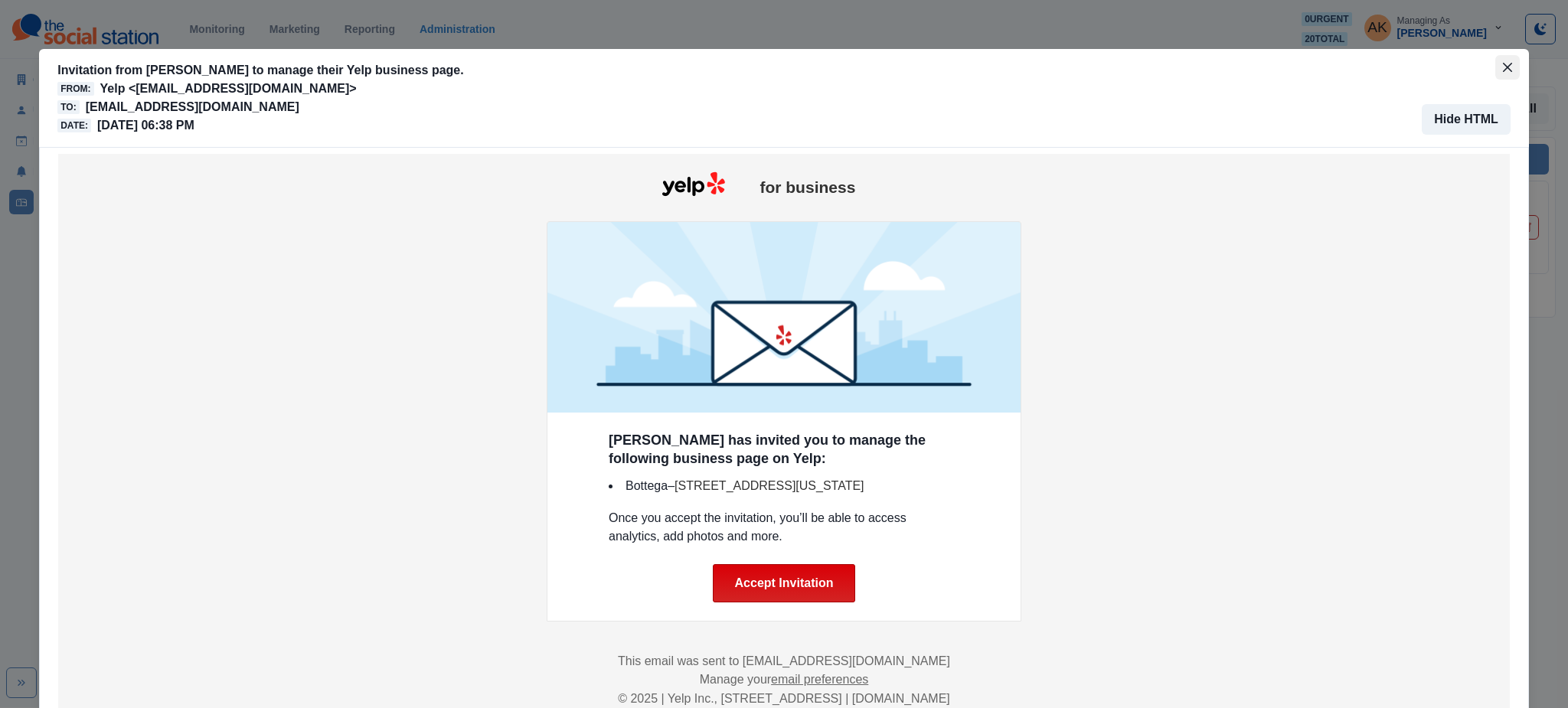
click at [1503, 71] on icon "Close" at bounding box center [1508, 67] width 9 height 9
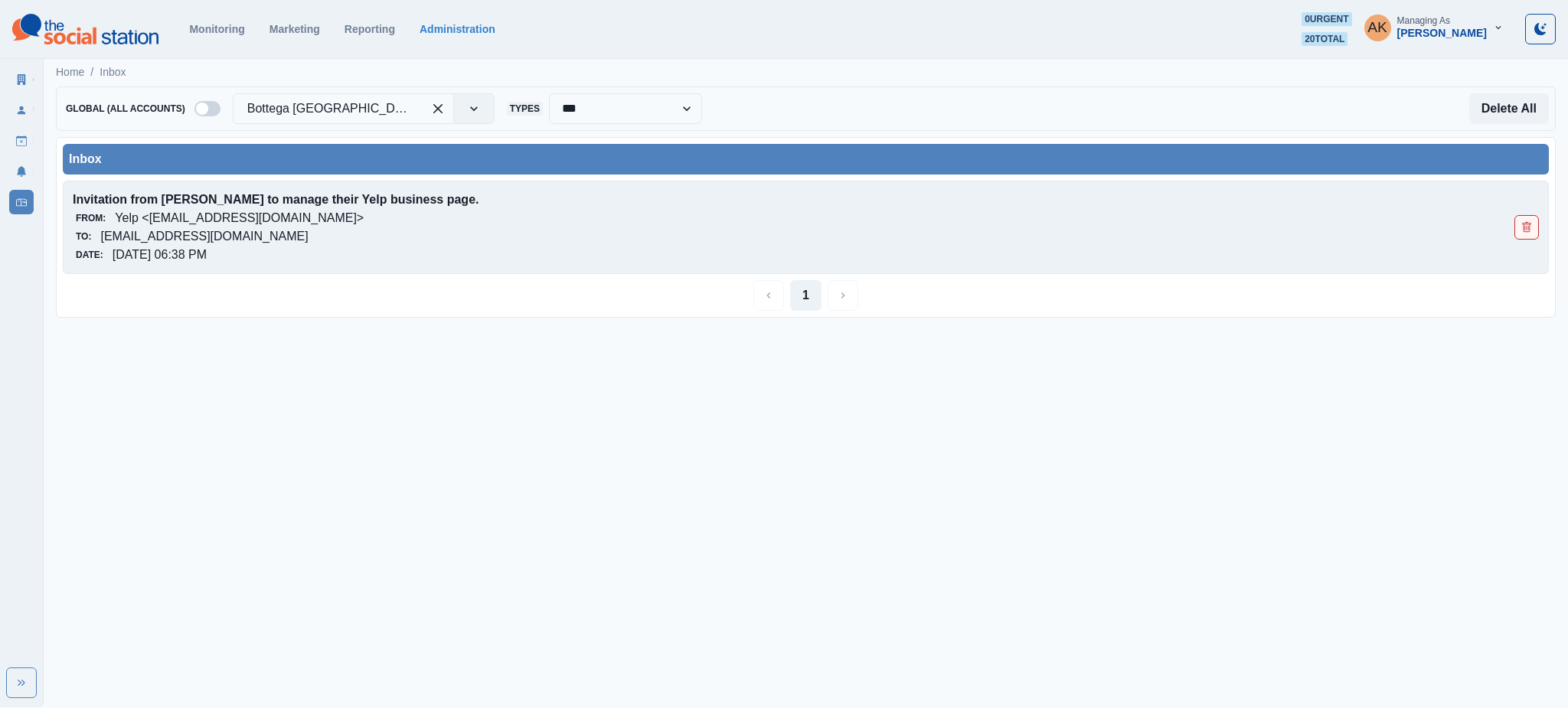
click at [1528, 224] on icon "Delete Email" at bounding box center [1527, 227] width 10 height 10
